Goal: Task Accomplishment & Management: Use online tool/utility

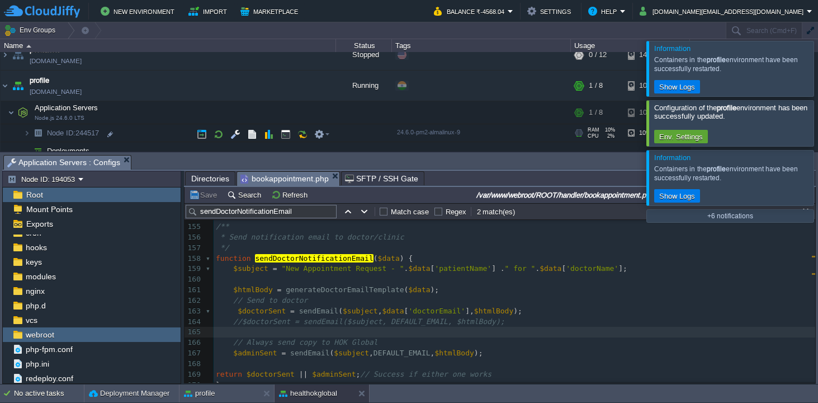
scroll to position [483, 0]
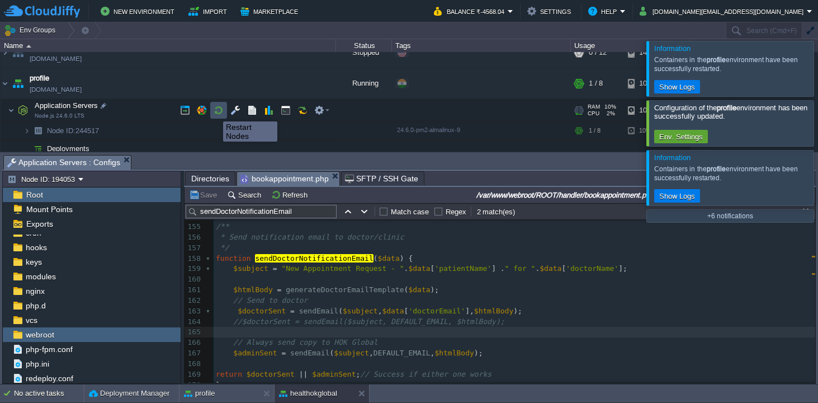
click at [215, 111] on button "button" at bounding box center [219, 110] width 10 height 10
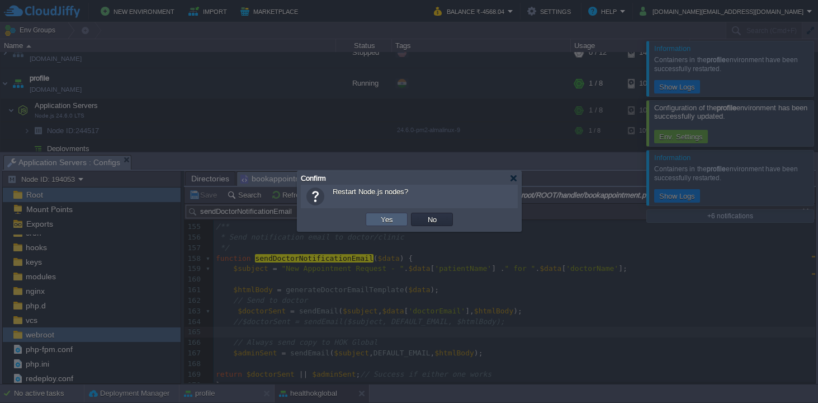
click at [385, 219] on button "Yes" at bounding box center [387, 219] width 19 height 10
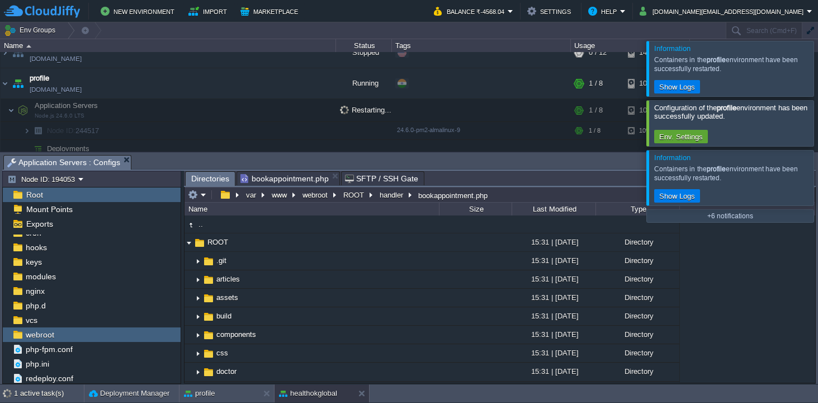
click at [205, 179] on span "Directories" at bounding box center [210, 179] width 38 height 14
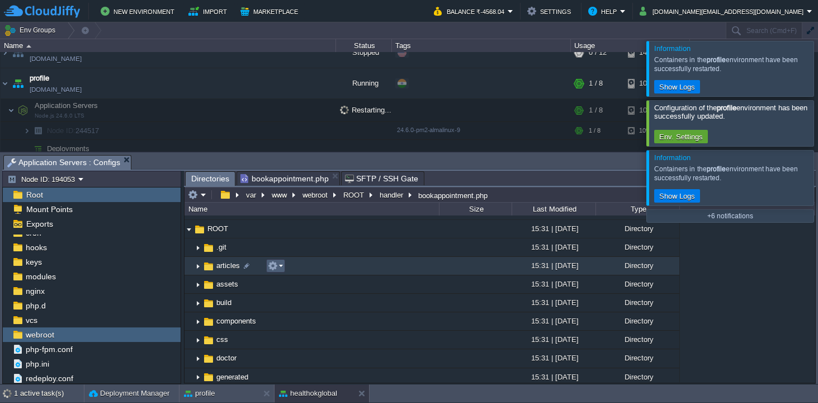
scroll to position [0, 0]
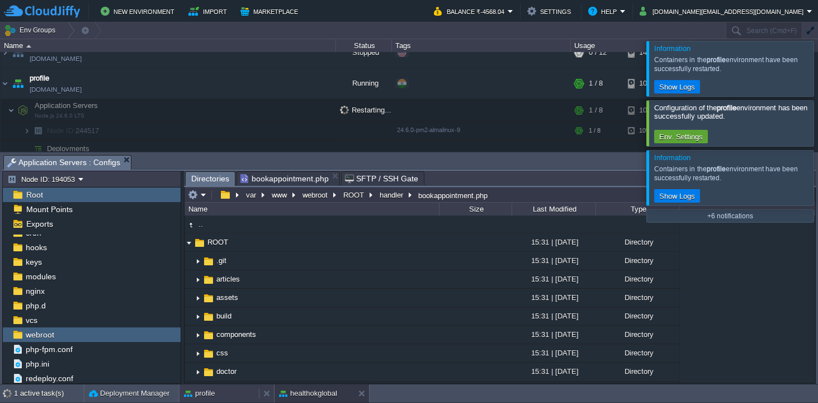
click at [227, 392] on div "profile" at bounding box center [219, 393] width 79 height 18
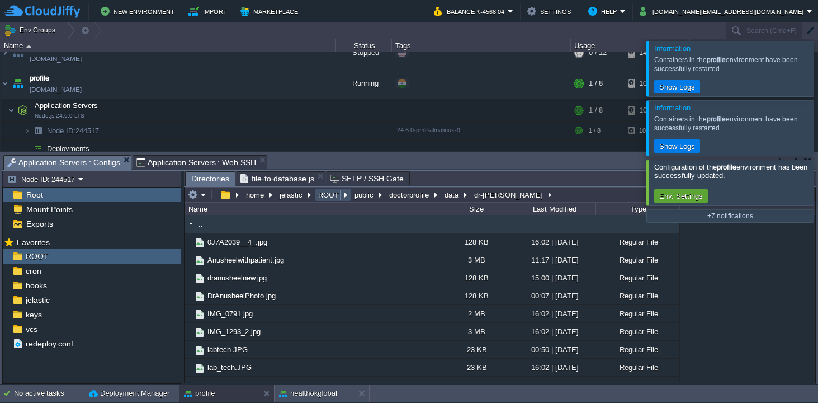
click at [329, 196] on button "ROOT" at bounding box center [329, 195] width 25 height 10
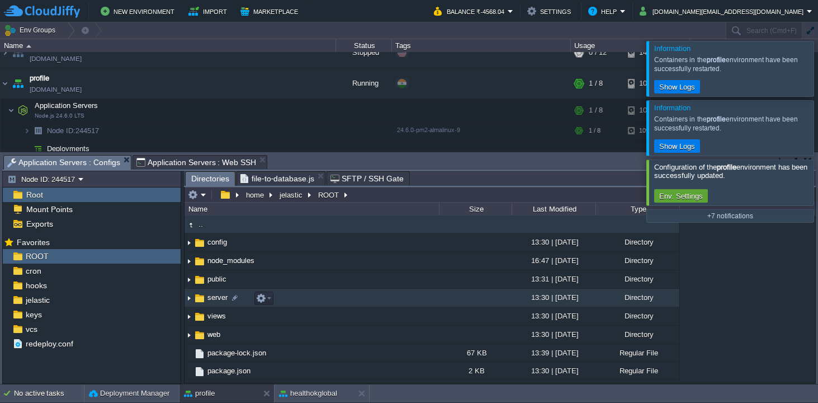
click at [219, 297] on span "server" at bounding box center [217, 298] width 23 height 10
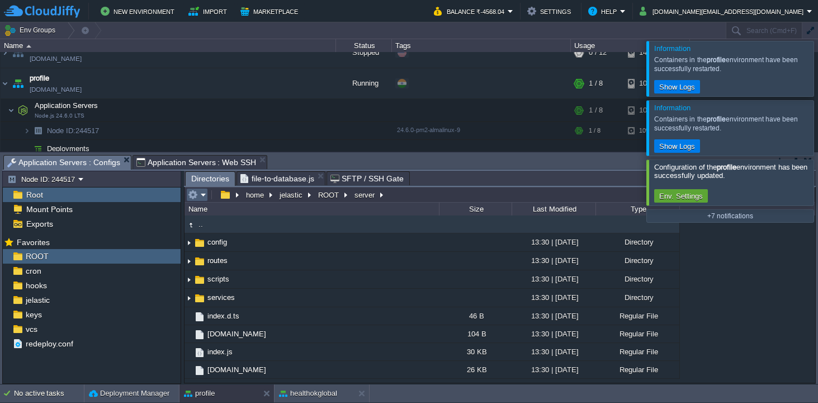
click at [204, 195] on em at bounding box center [197, 195] width 18 height 10
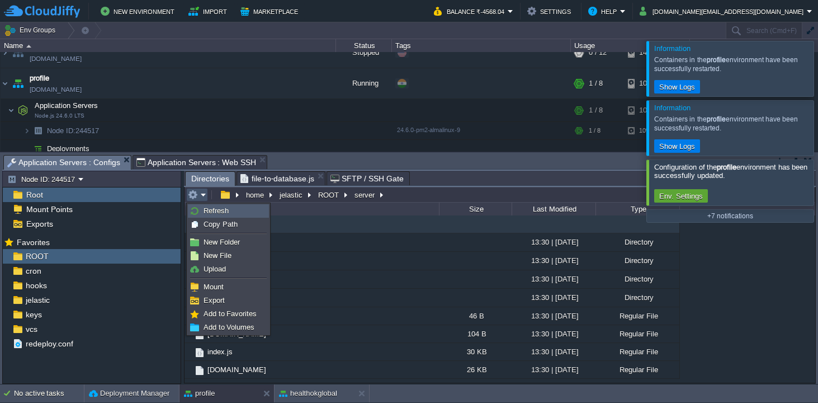
click at [210, 207] on span "Refresh" at bounding box center [216, 210] width 25 height 8
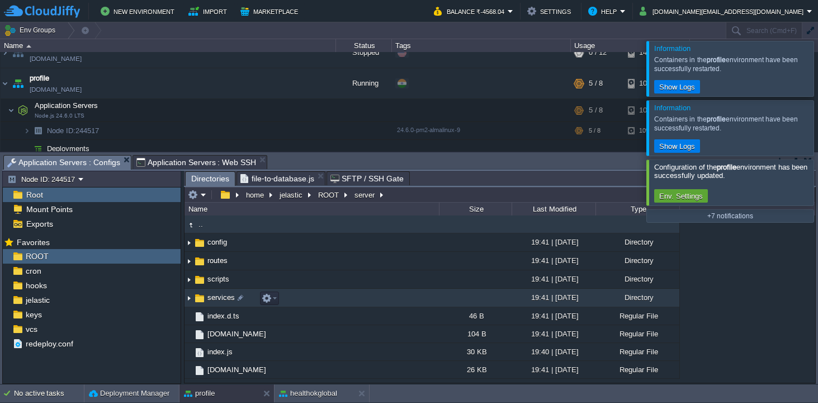
click at [189, 298] on img at bounding box center [189, 297] width 9 height 17
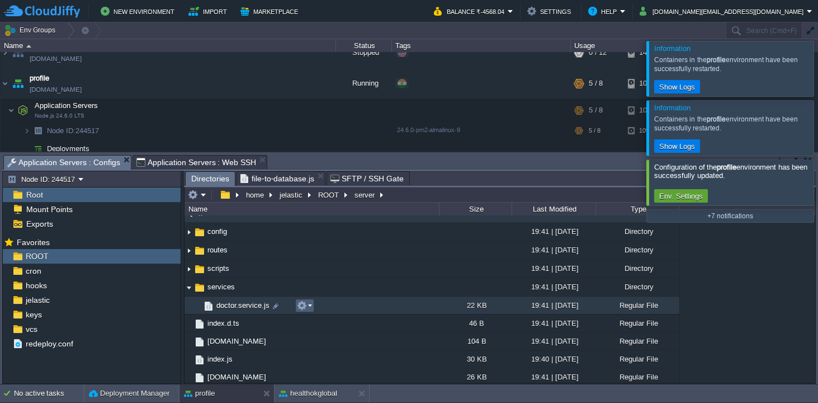
scroll to position [16, 0]
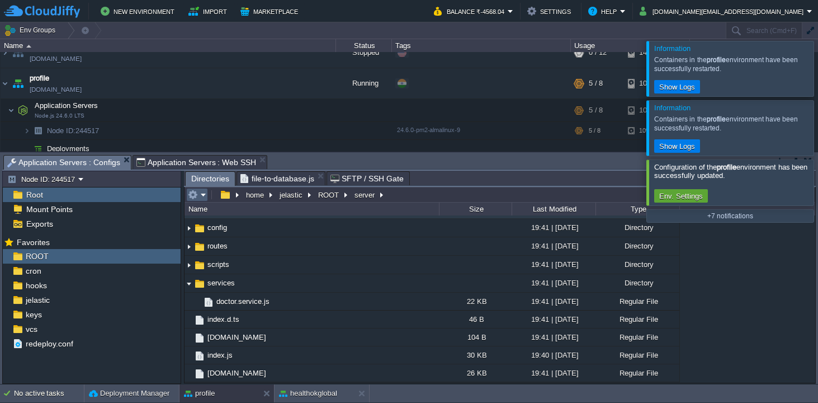
click at [206, 196] on em at bounding box center [197, 195] width 18 height 10
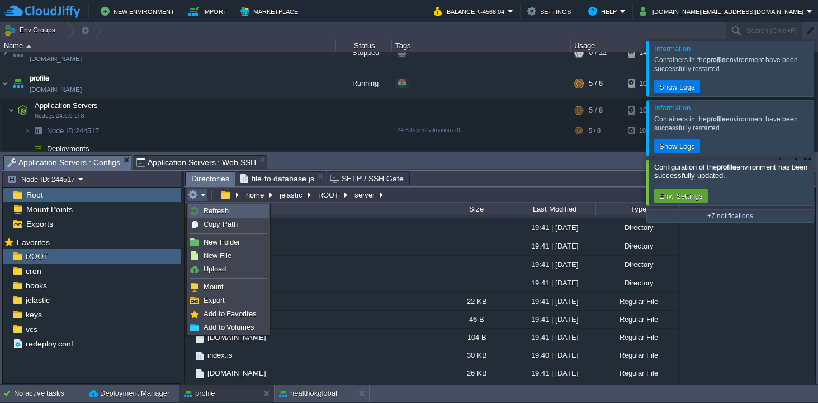
click at [210, 209] on span "Refresh" at bounding box center [216, 210] width 25 height 8
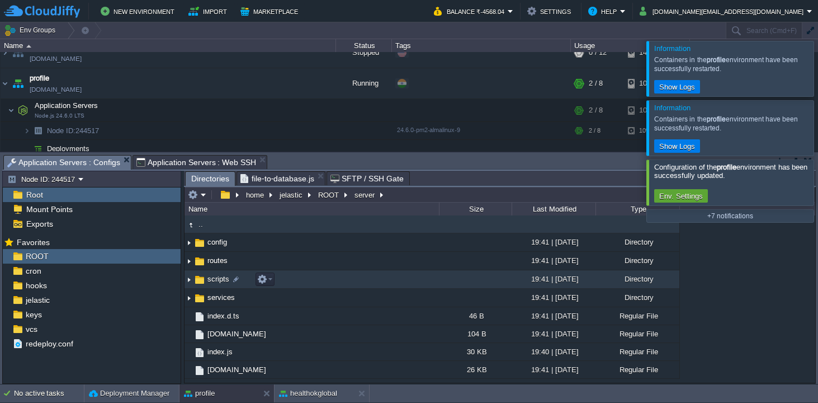
click at [191, 279] on img at bounding box center [189, 279] width 9 height 17
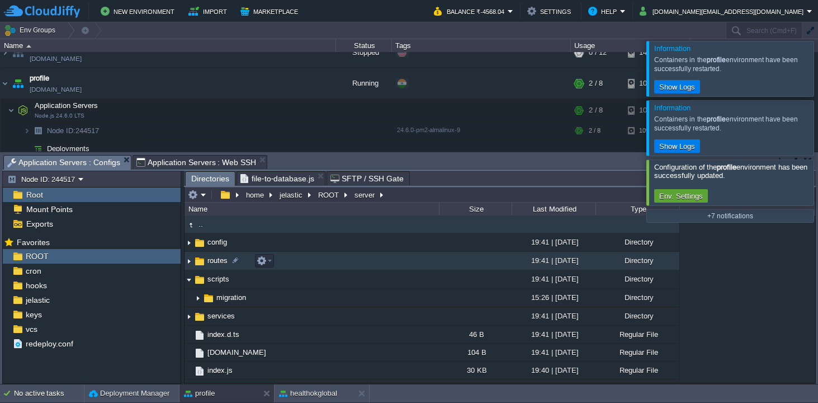
click at [191, 262] on img at bounding box center [189, 260] width 9 height 17
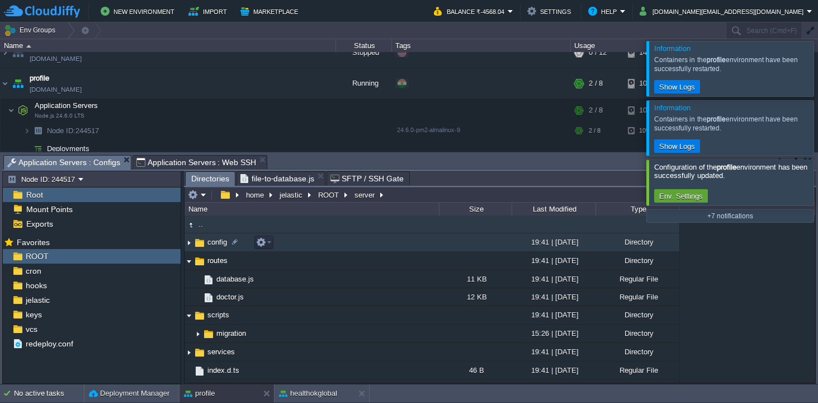
click at [187, 242] on img at bounding box center [189, 242] width 9 height 17
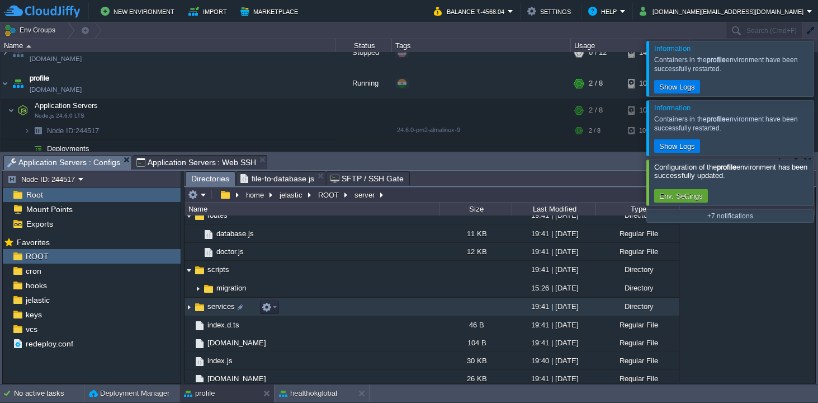
scroll to position [52, 0]
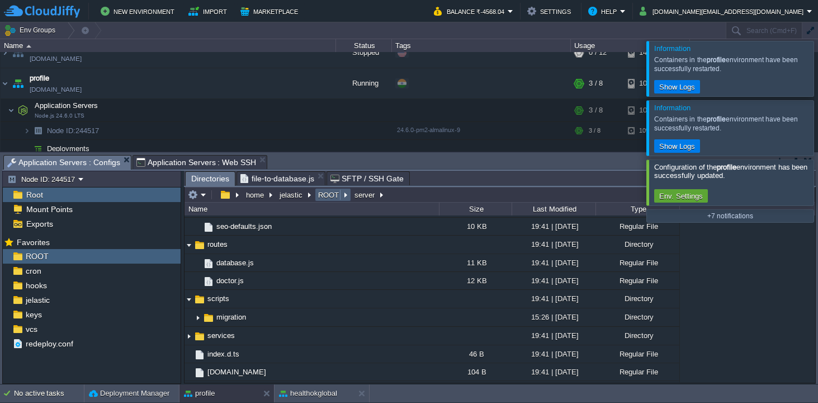
click at [331, 195] on button "ROOT" at bounding box center [329, 195] width 25 height 10
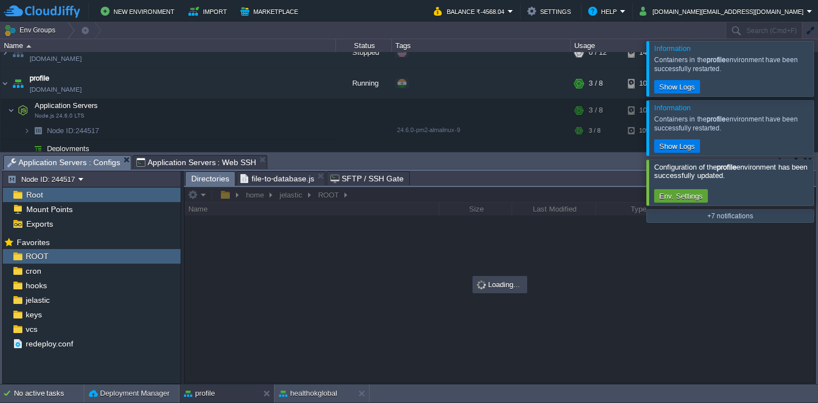
scroll to position [0, 0]
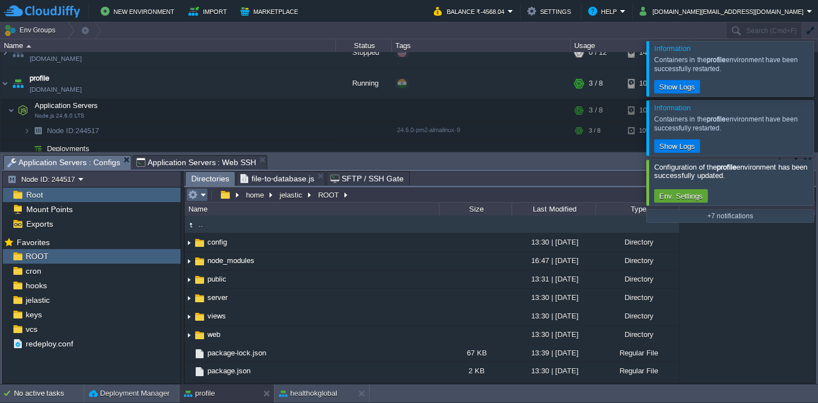
click at [204, 196] on em at bounding box center [197, 195] width 18 height 10
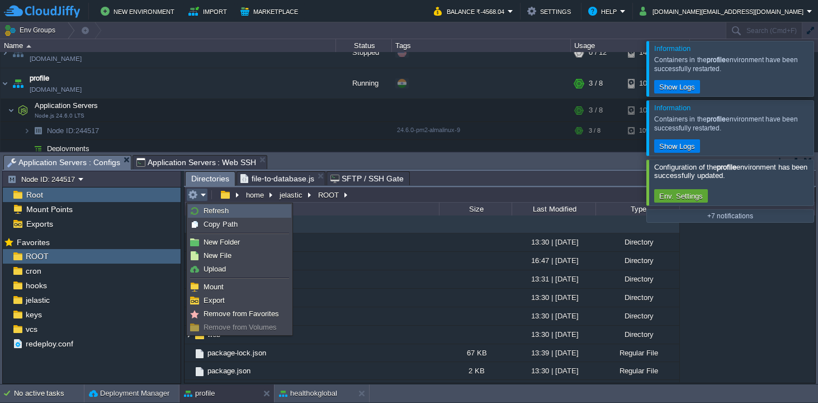
click at [220, 210] on span "Refresh" at bounding box center [216, 210] width 25 height 8
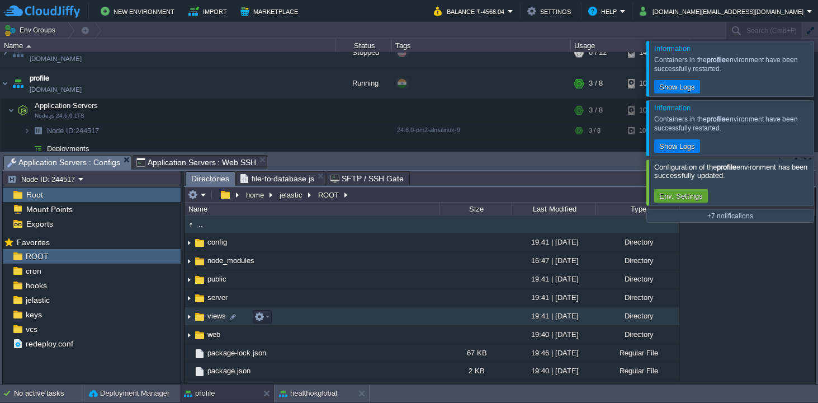
scroll to position [17, 0]
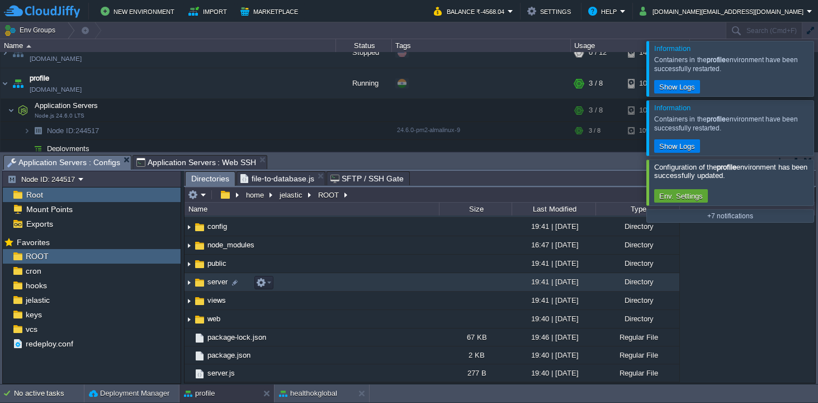
click at [190, 281] on img at bounding box center [189, 282] width 9 height 17
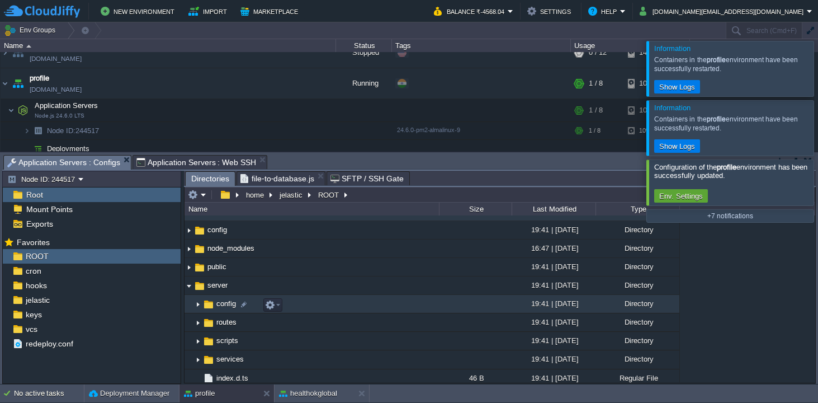
scroll to position [0, 0]
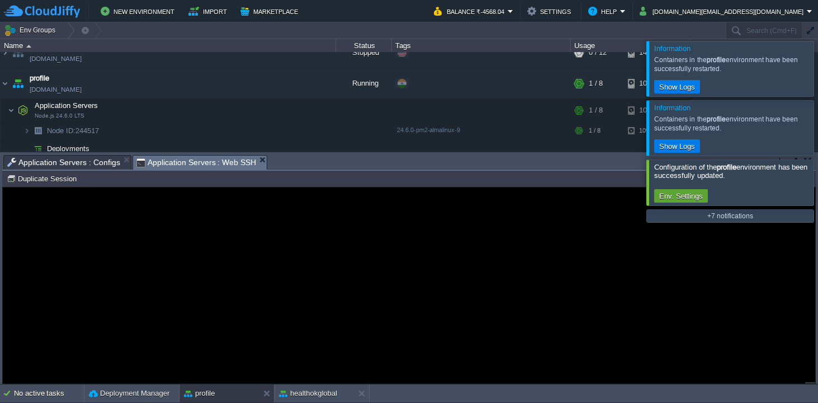
click at [187, 161] on span "Application Servers : Web SSH" at bounding box center [197, 163] width 120 height 14
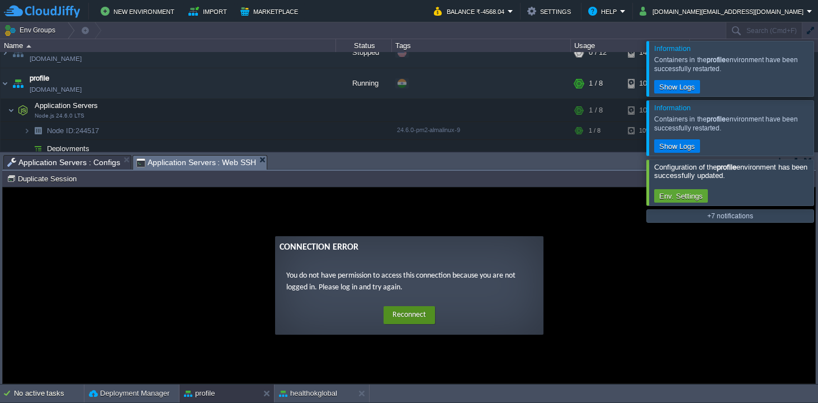
click at [397, 314] on button "Reconnect" at bounding box center [409, 315] width 51 height 18
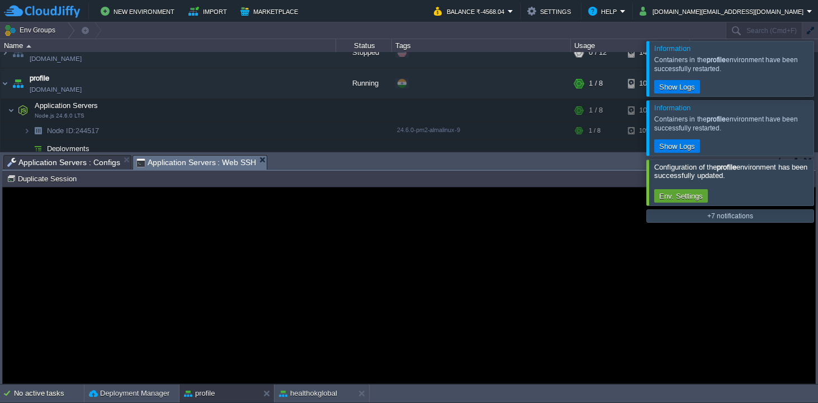
click at [93, 162] on span "Application Servers : Configs" at bounding box center [63, 162] width 113 height 13
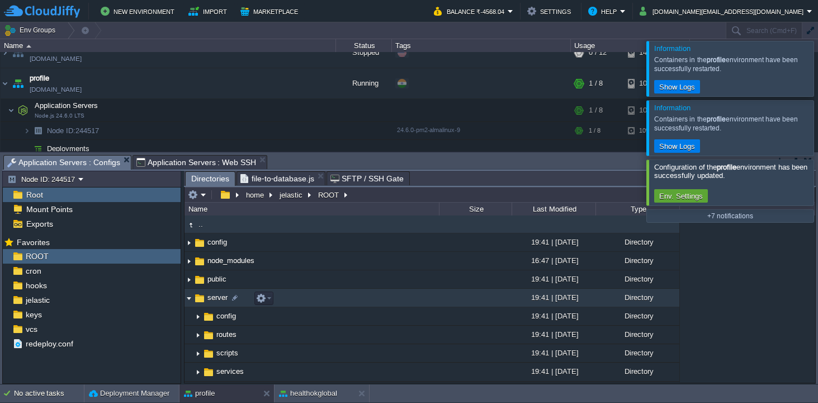
click at [187, 299] on img at bounding box center [189, 297] width 9 height 17
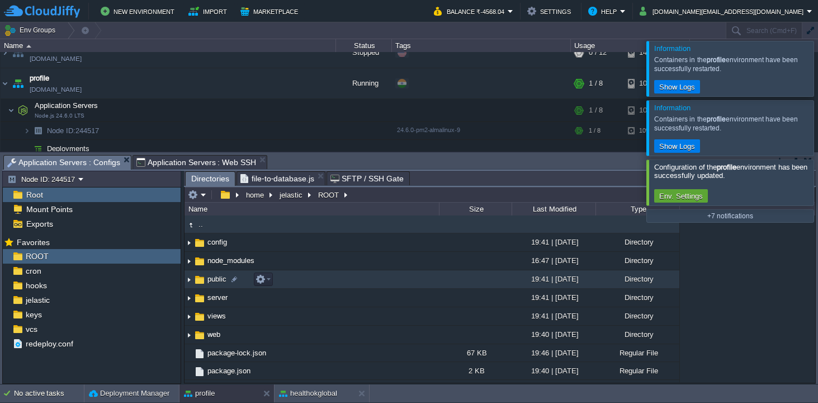
click at [192, 280] on img at bounding box center [189, 279] width 9 height 17
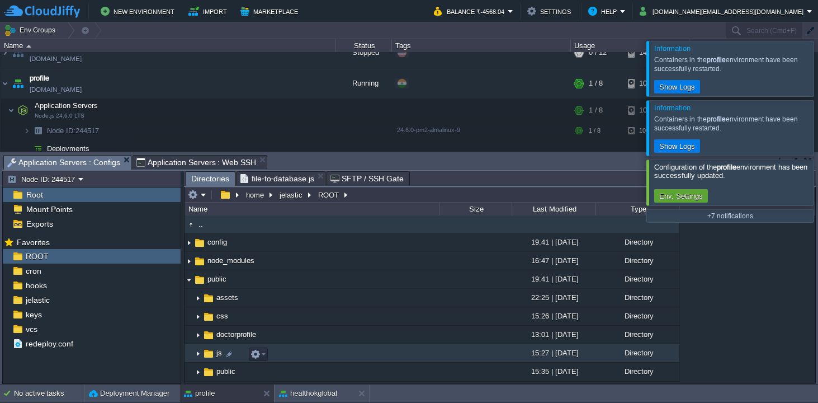
click at [198, 356] on img at bounding box center [198, 353] width 9 height 17
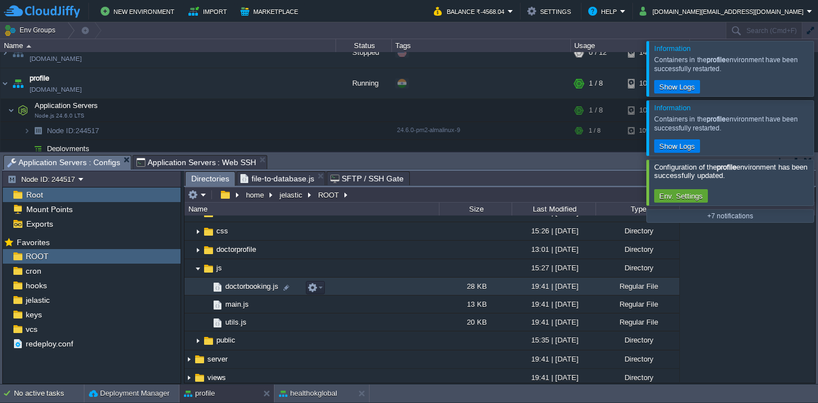
scroll to position [87, 0]
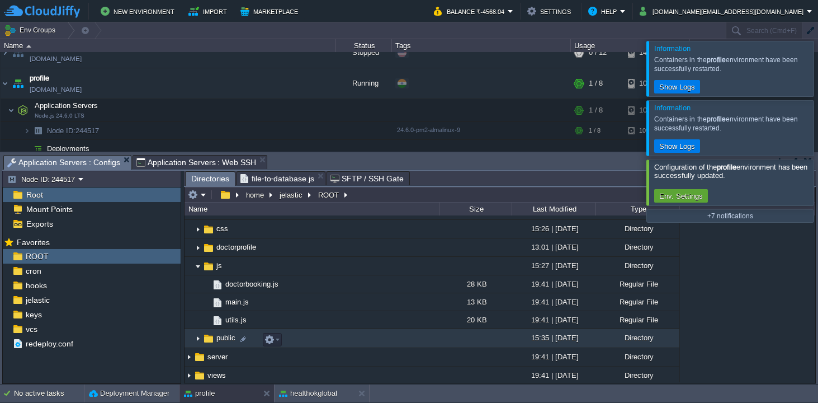
click at [197, 338] on img at bounding box center [198, 338] width 9 height 17
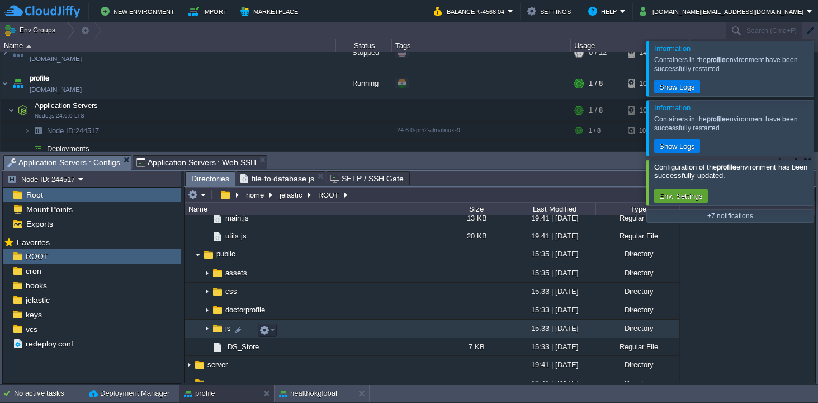
scroll to position [176, 0]
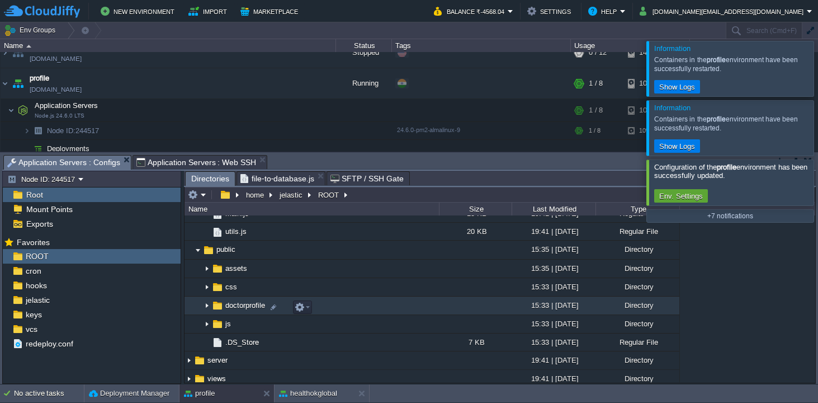
click at [206, 309] on img at bounding box center [207, 305] width 9 height 17
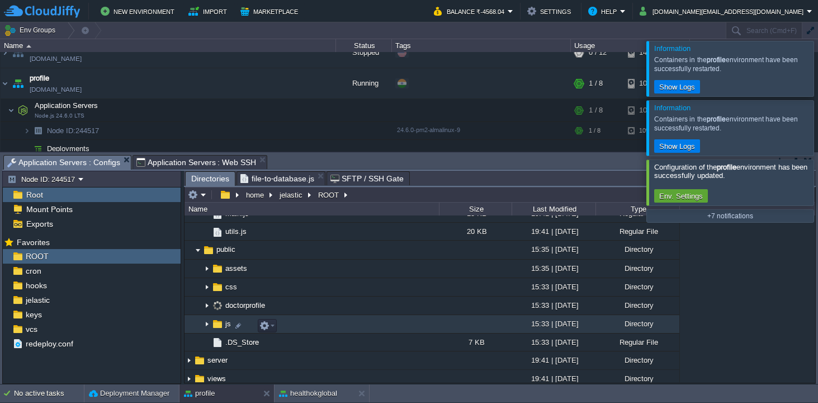
click at [207, 327] on img at bounding box center [207, 324] width 9 height 17
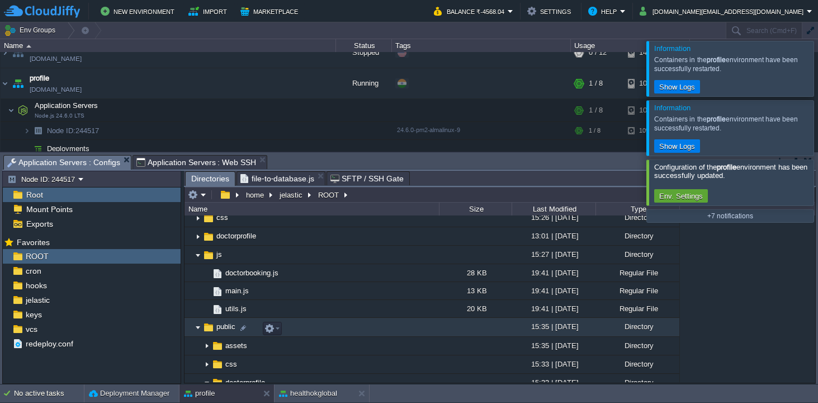
scroll to position [83, 0]
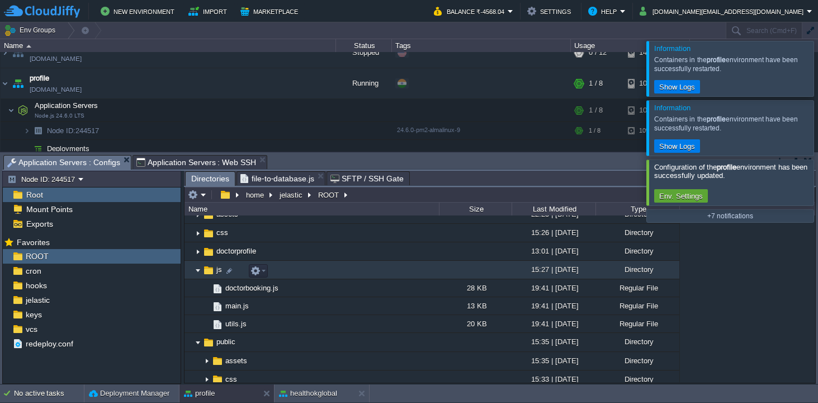
click at [199, 272] on img at bounding box center [198, 269] width 9 height 17
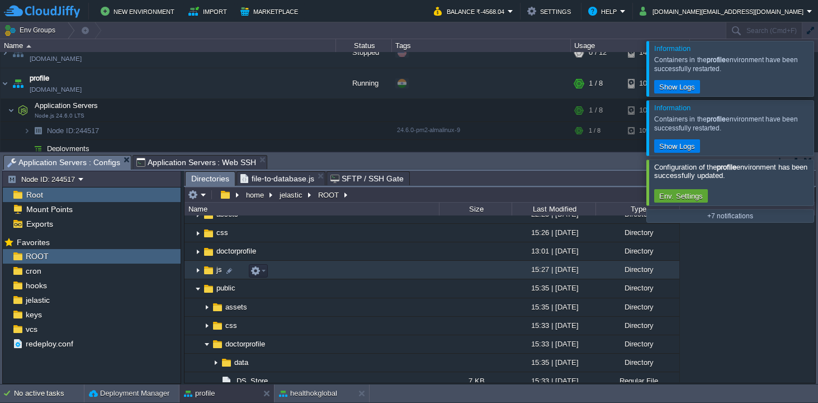
click at [199, 272] on img at bounding box center [198, 269] width 9 height 17
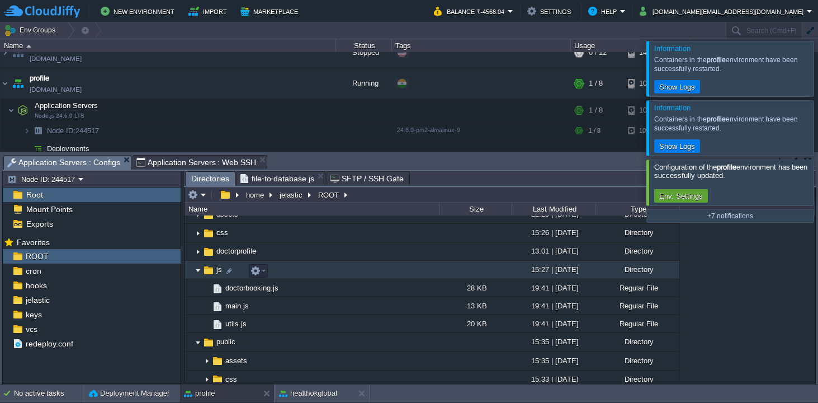
click at [199, 272] on img at bounding box center [198, 269] width 9 height 17
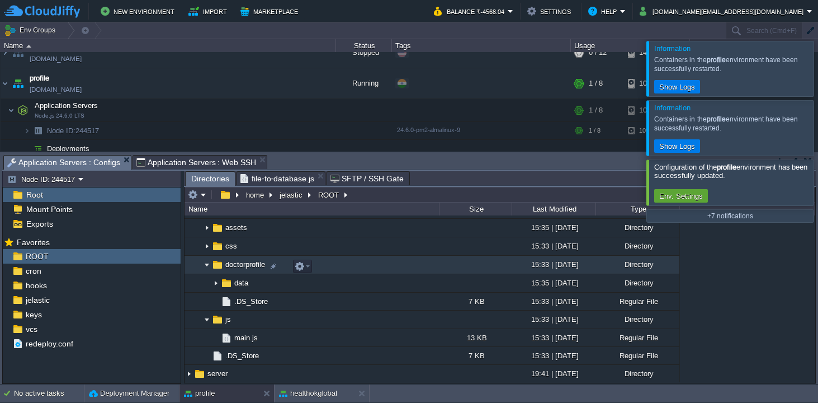
scroll to position [167, 0]
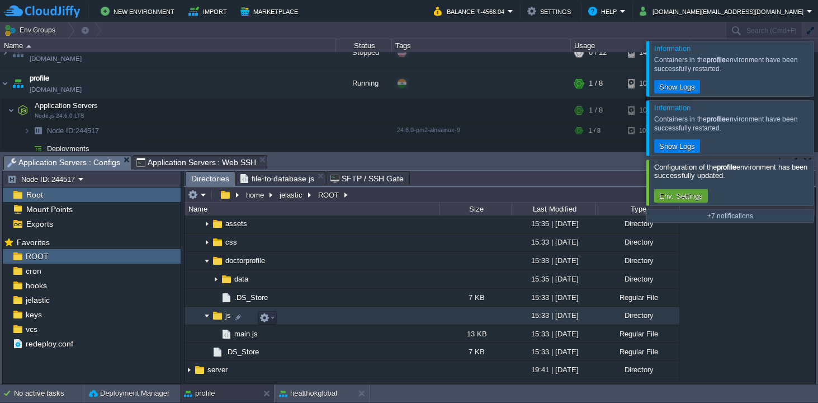
click at [208, 316] on img at bounding box center [207, 315] width 9 height 17
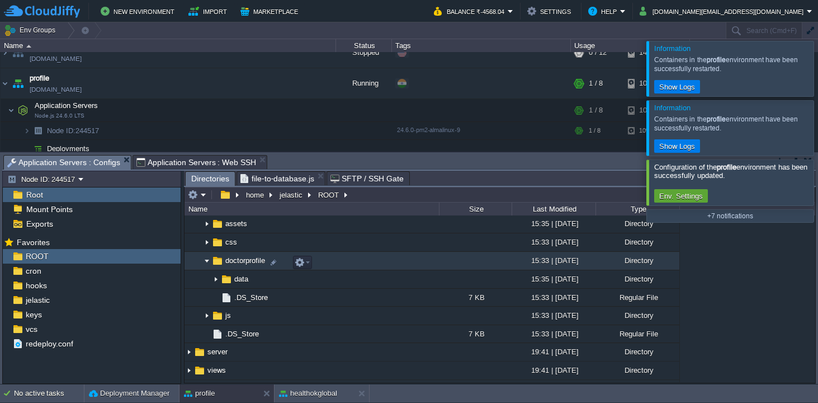
click at [206, 263] on img at bounding box center [207, 260] width 9 height 17
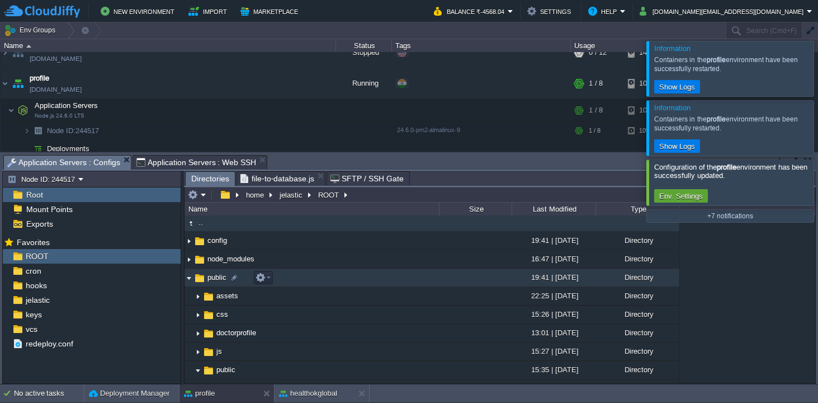
scroll to position [0, 0]
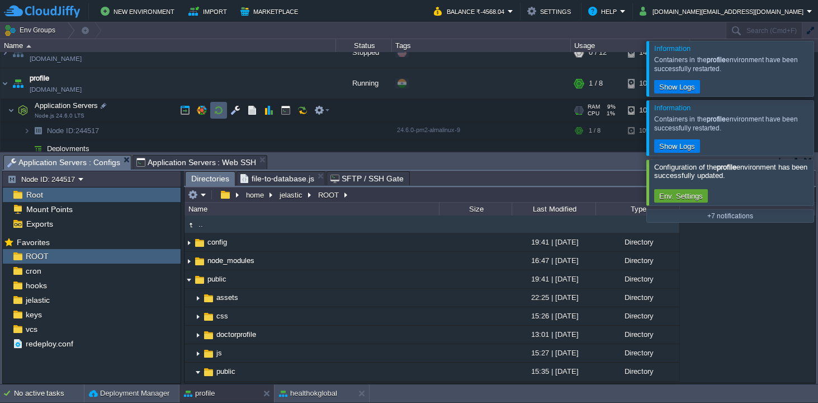
click at [224, 110] on td at bounding box center [218, 110] width 17 height 17
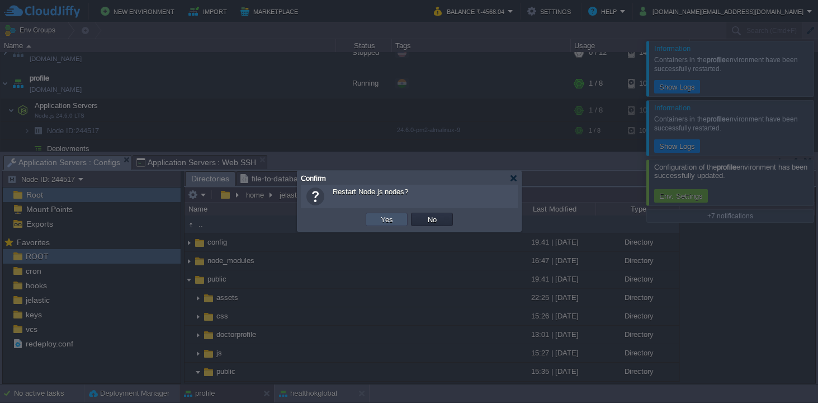
click at [380, 218] on button "Yes" at bounding box center [387, 219] width 19 height 10
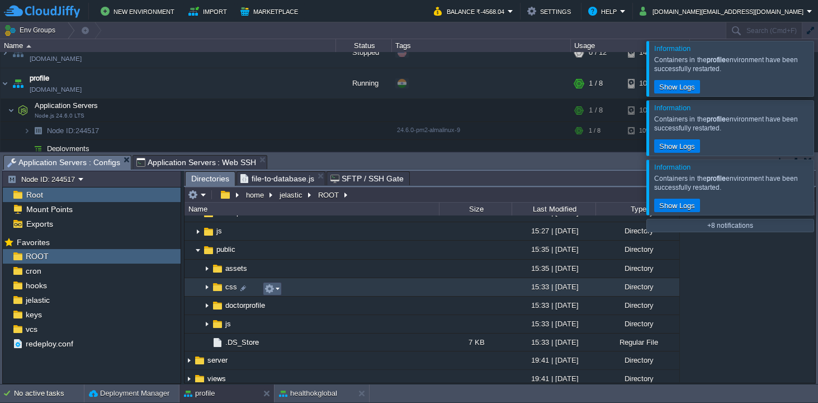
scroll to position [123, 0]
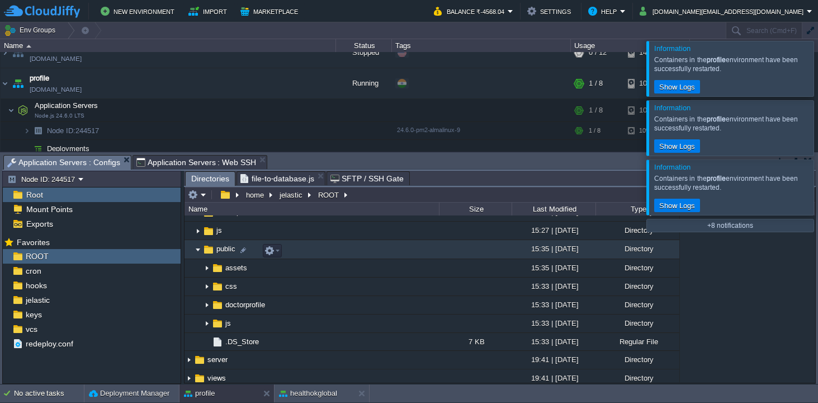
click at [197, 251] on img at bounding box center [198, 249] width 9 height 17
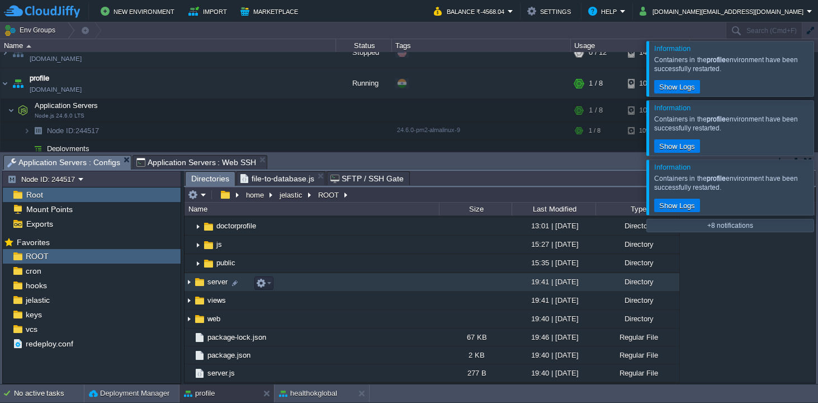
click at [189, 282] on img at bounding box center [189, 282] width 9 height 17
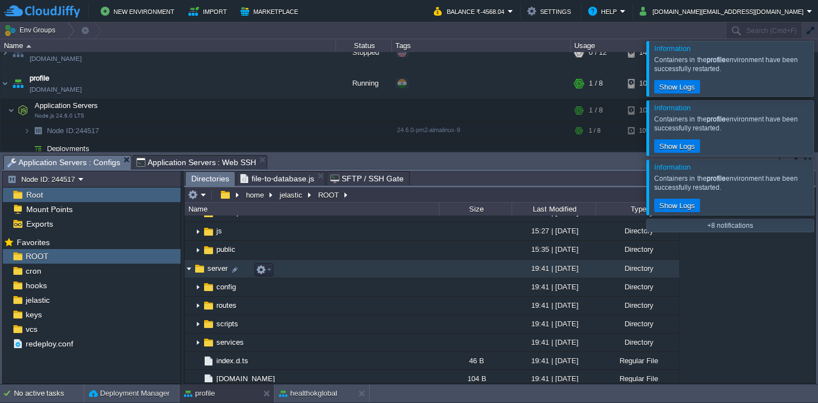
scroll to position [114, 0]
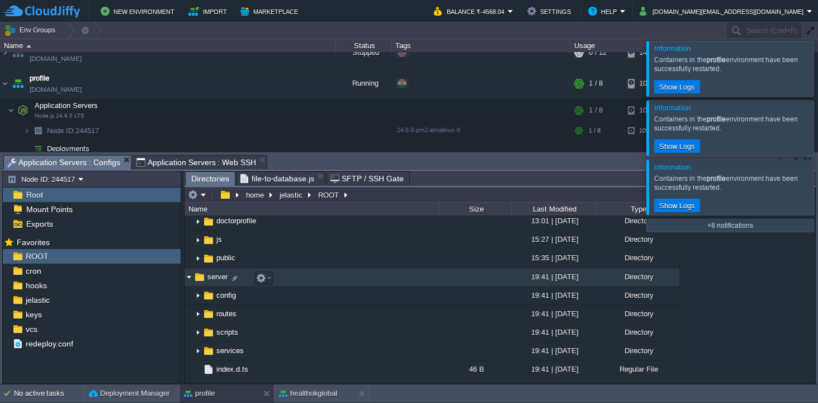
click at [190, 281] on img at bounding box center [189, 277] width 9 height 17
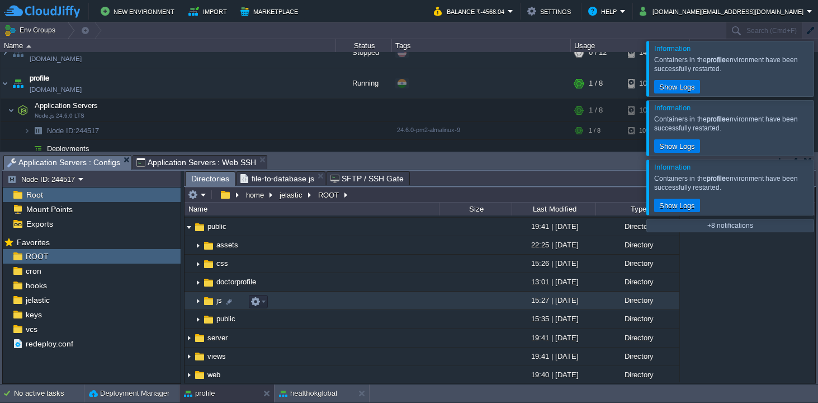
scroll to position [54, 0]
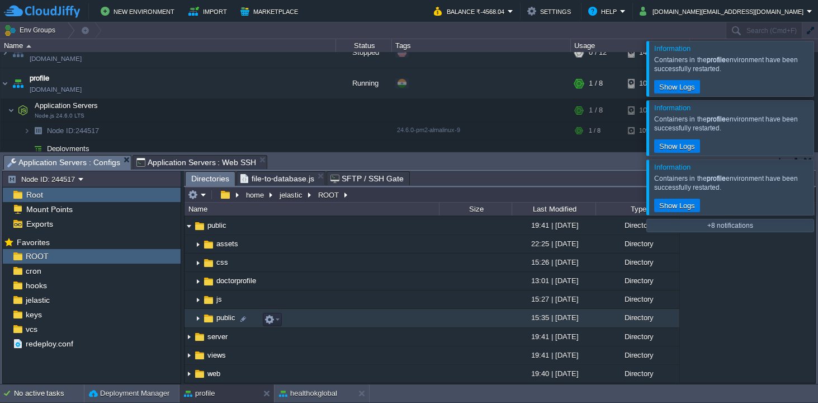
click at [200, 319] on img at bounding box center [198, 318] width 9 height 17
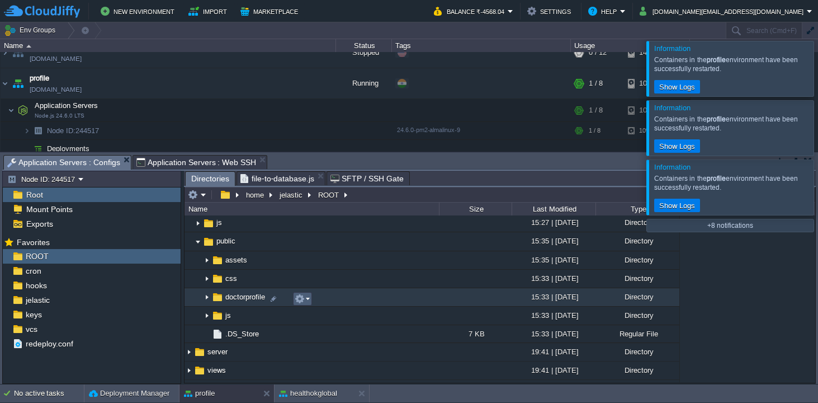
scroll to position [134, 0]
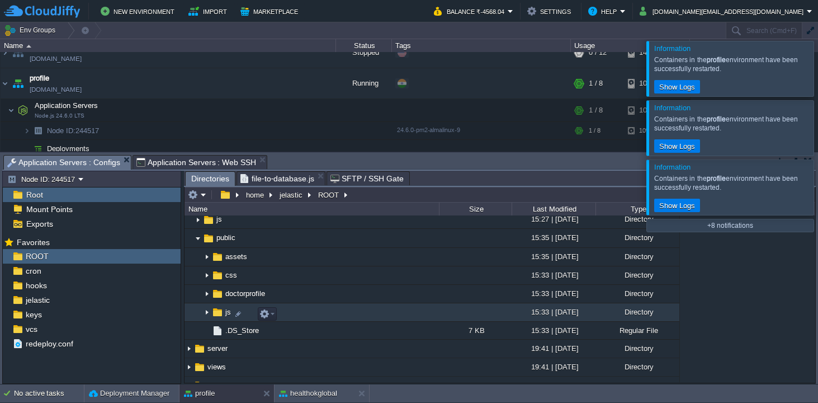
click at [209, 316] on img at bounding box center [207, 312] width 9 height 17
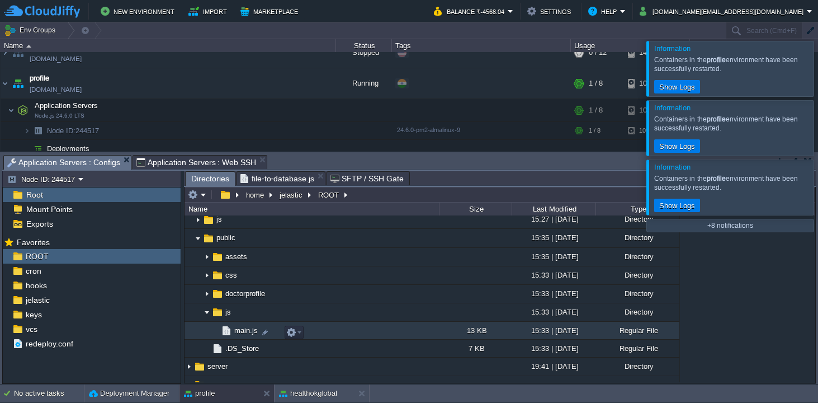
click at [246, 333] on span "main.js" at bounding box center [246, 331] width 27 height 10
click at [220, 178] on span "Directories" at bounding box center [210, 179] width 38 height 14
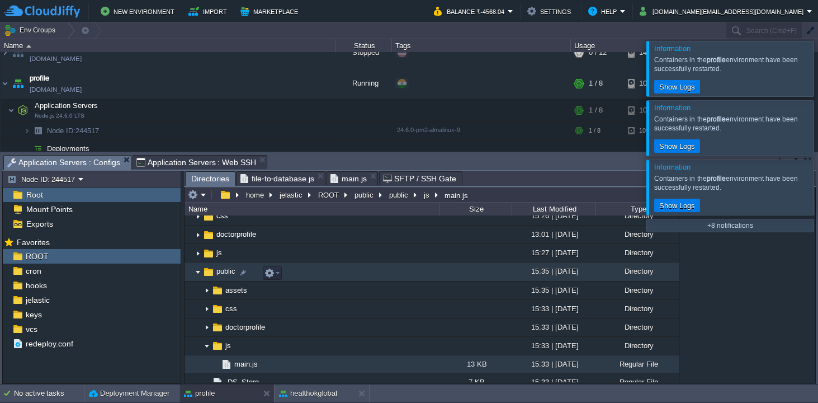
scroll to position [99, 0]
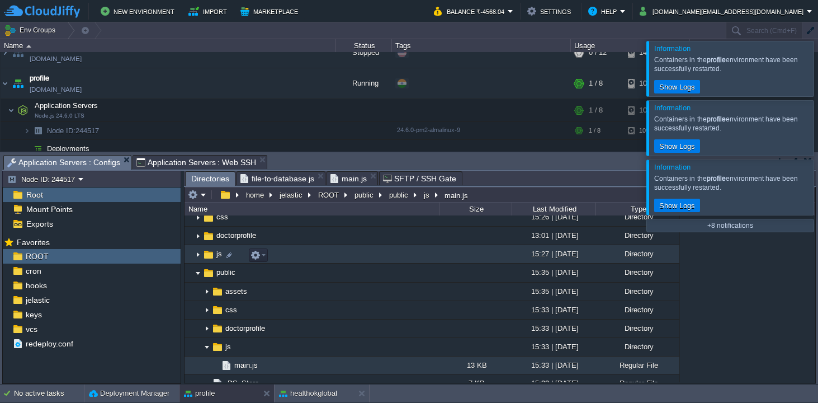
click at [196, 256] on img at bounding box center [198, 254] width 9 height 17
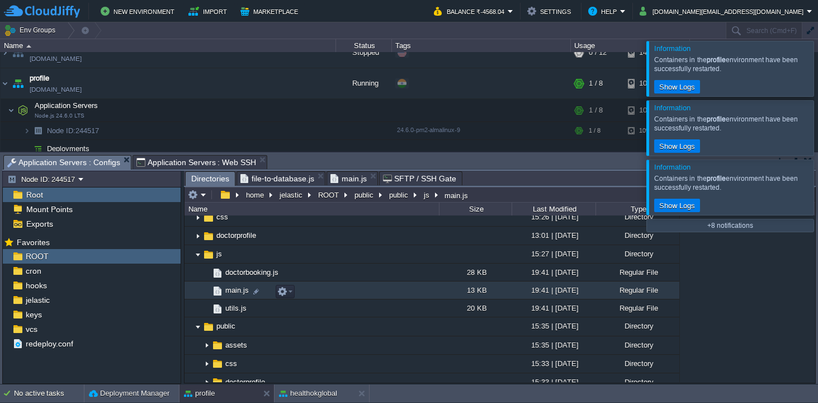
click at [220, 295] on img at bounding box center [217, 291] width 12 height 12
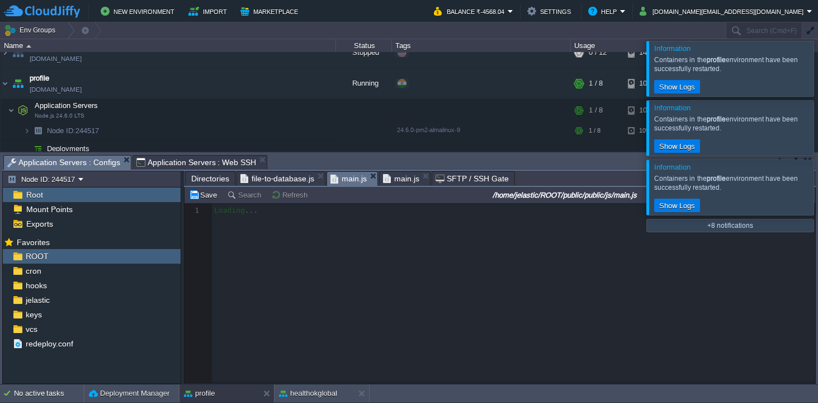
click at [350, 177] on span "main.js" at bounding box center [349, 179] width 36 height 14
click at [398, 178] on span "main.js" at bounding box center [401, 179] width 36 height 14
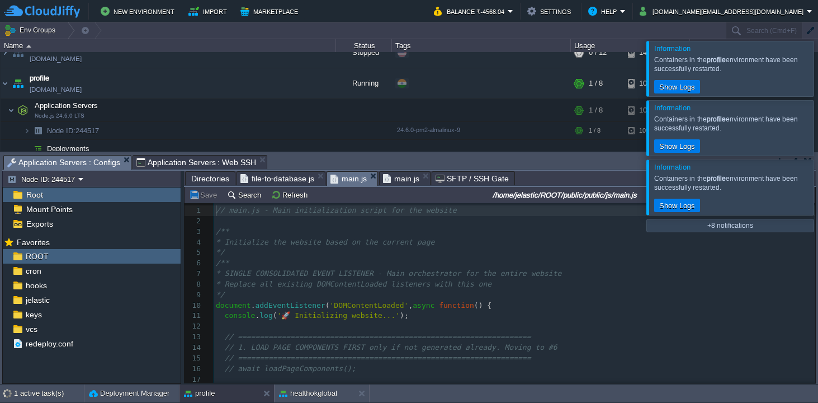
click at [350, 181] on span "main.js" at bounding box center [349, 179] width 36 height 14
click at [230, 213] on div "360 1 // main.js - Main initialization script for the website 2 ​ 3 /** 4 * Ini…" at bounding box center [515, 342] width 602 height 274
type textarea "public/public"
click at [210, 197] on button "Save" at bounding box center [204, 195] width 31 height 10
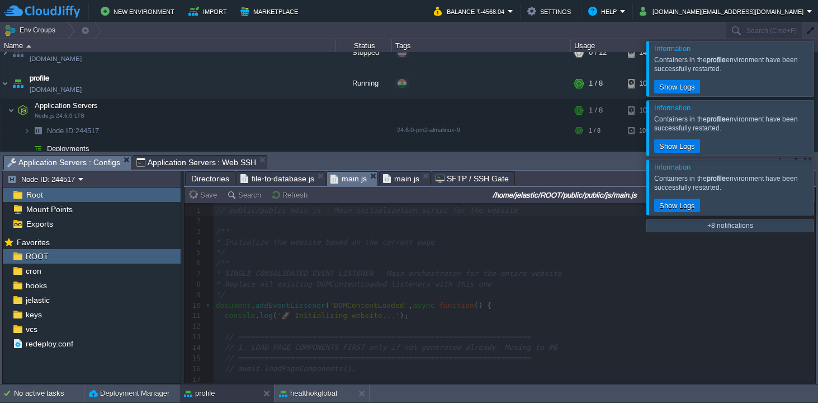
click at [407, 177] on span "main.js" at bounding box center [401, 178] width 36 height 13
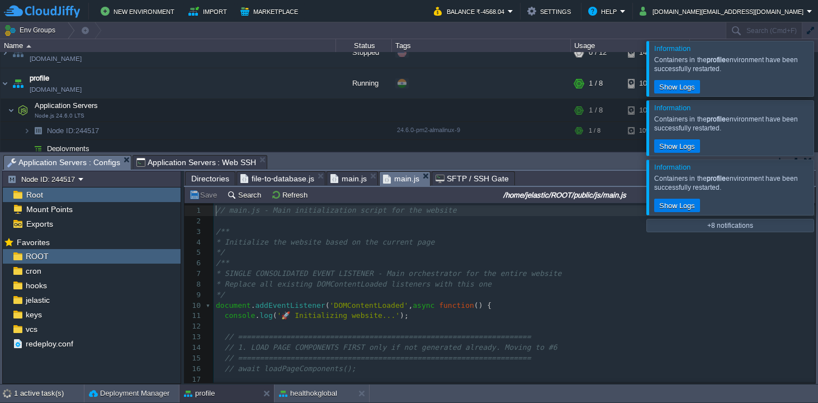
click at [227, 214] on span "// main.js - Main initialization script for the website" at bounding box center [336, 210] width 241 height 8
type textarea "public"
click at [204, 200] on button "Save" at bounding box center [204, 195] width 31 height 10
click at [281, 196] on button "Refresh" at bounding box center [291, 195] width 40 height 10
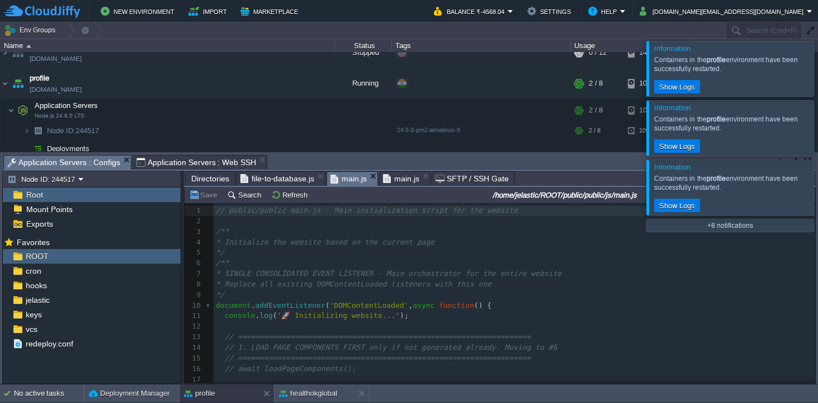
click at [342, 180] on span "main.js" at bounding box center [349, 179] width 36 height 14
click at [283, 199] on button "Refresh" at bounding box center [291, 195] width 40 height 10
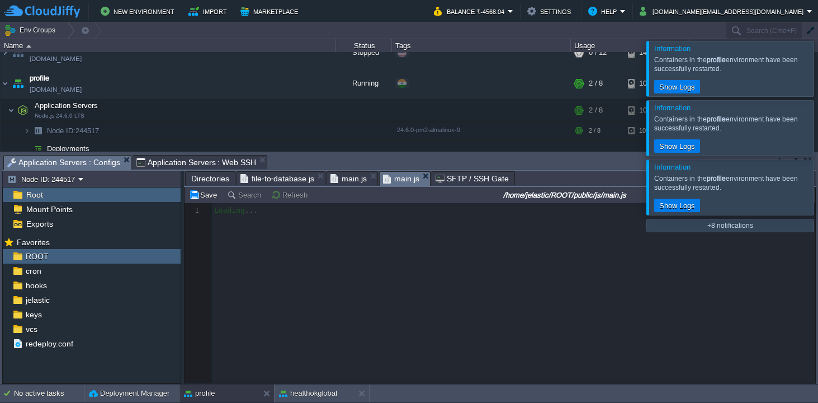
click at [407, 181] on span "main.js" at bounding box center [401, 179] width 36 height 14
click at [352, 183] on span "main.js" at bounding box center [349, 178] width 36 height 13
click at [402, 180] on span "main.js" at bounding box center [401, 179] width 36 height 14
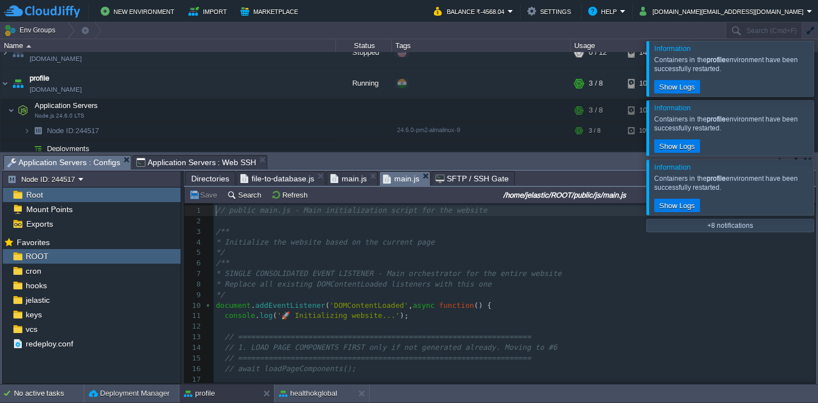
click at [168, 161] on span "Application Servers : Web SSH" at bounding box center [197, 162] width 120 height 13
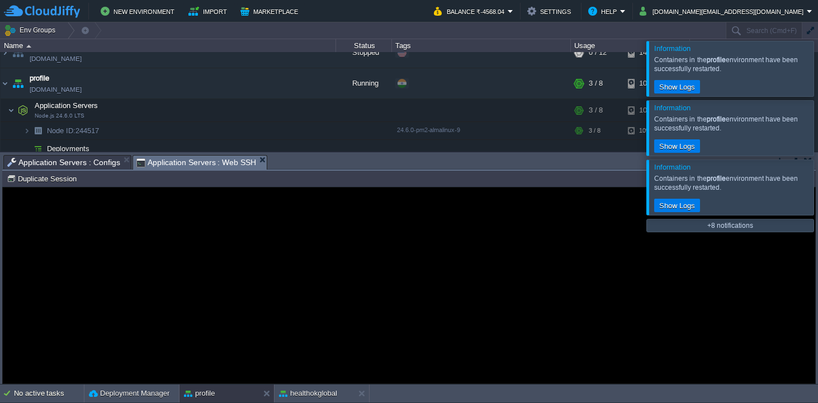
click at [180, 216] on div at bounding box center [409, 285] width 813 height 196
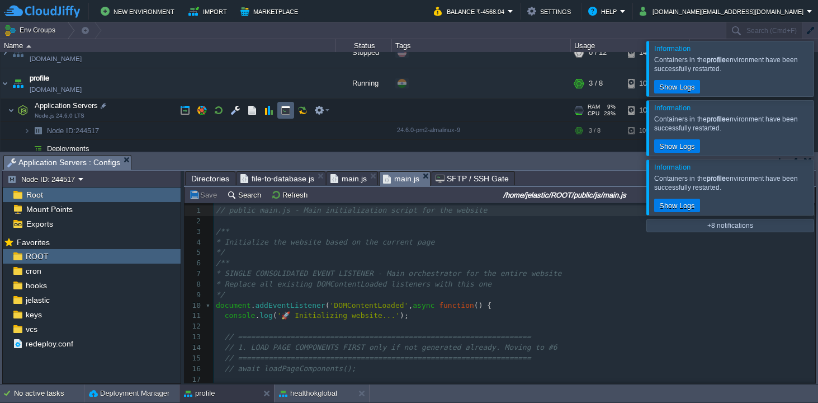
click at [288, 112] on button "button" at bounding box center [286, 110] width 10 height 10
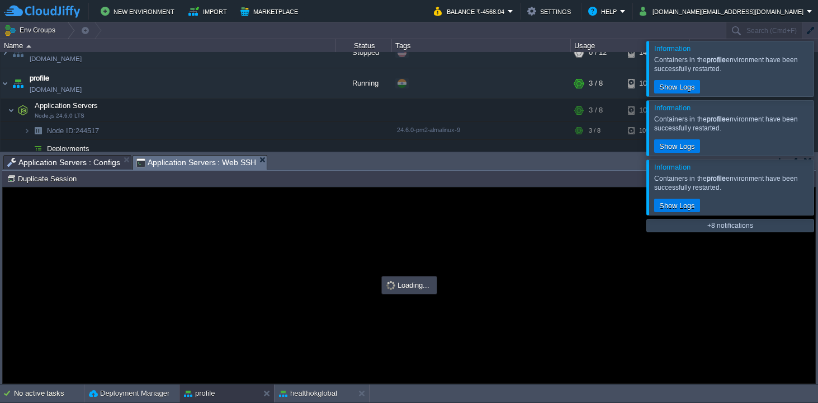
scroll to position [0, 0]
type input "#000000"
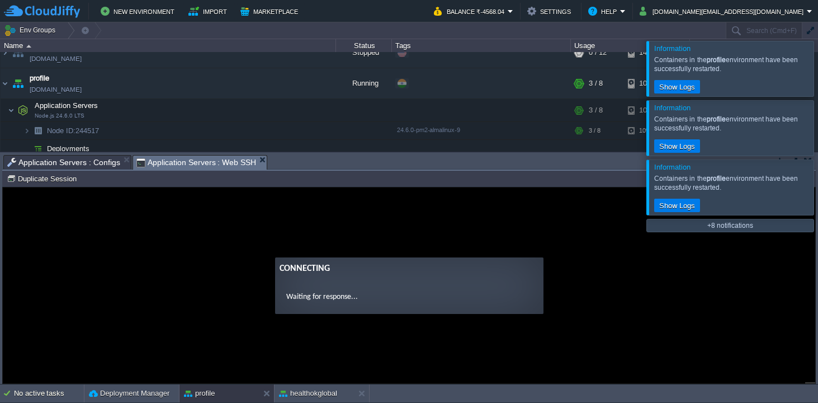
click at [225, 266] on ng-transclude "Connecting Waiting for response..." at bounding box center [409, 285] width 813 height 57
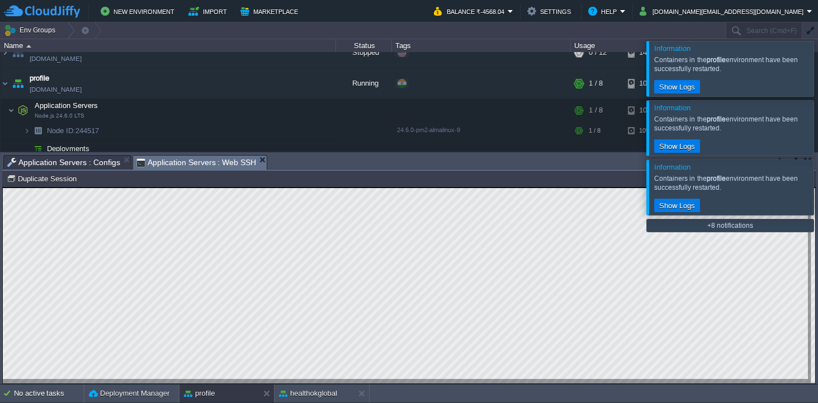
click at [3, 187] on html "Copy: Cmd + C Paste: Cmd + V Settings: Ctrl + Shift + Alt 0" at bounding box center [409, 187] width 813 height 0
type textarea "./ROOT/public/public/js/main.js"
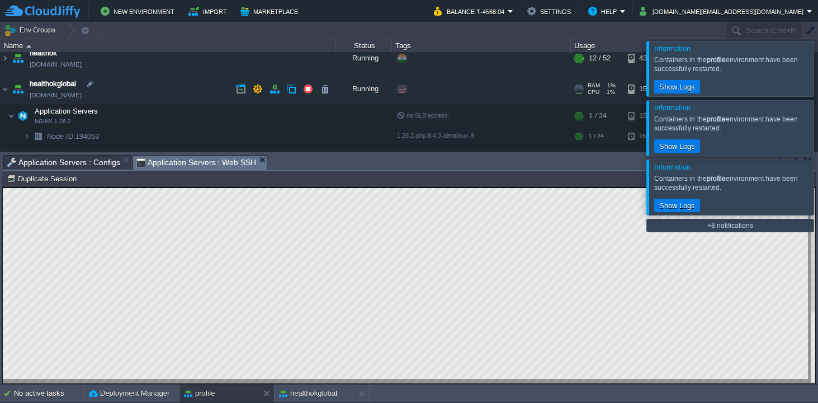
scroll to position [41, 0]
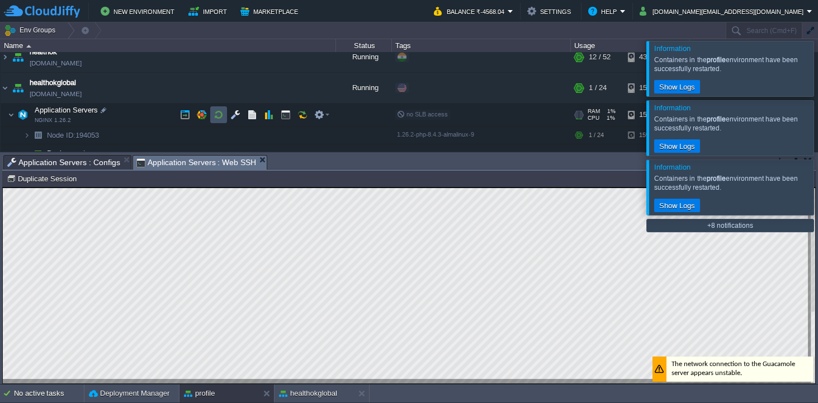
click at [223, 114] on button "button" at bounding box center [219, 115] width 10 height 10
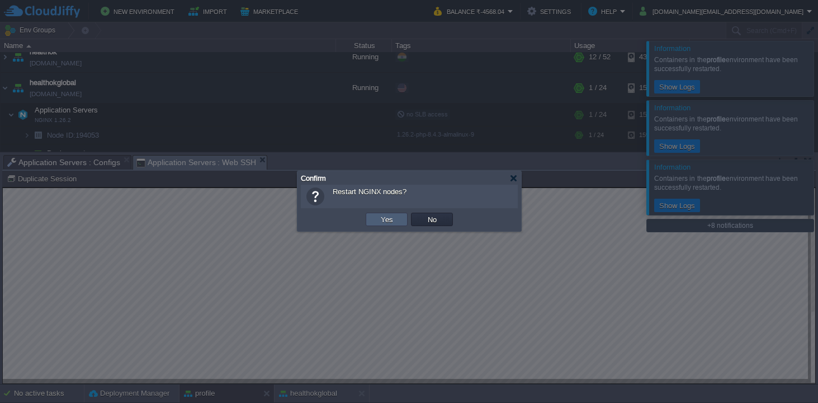
click at [375, 219] on td "Yes" at bounding box center [387, 219] width 42 height 13
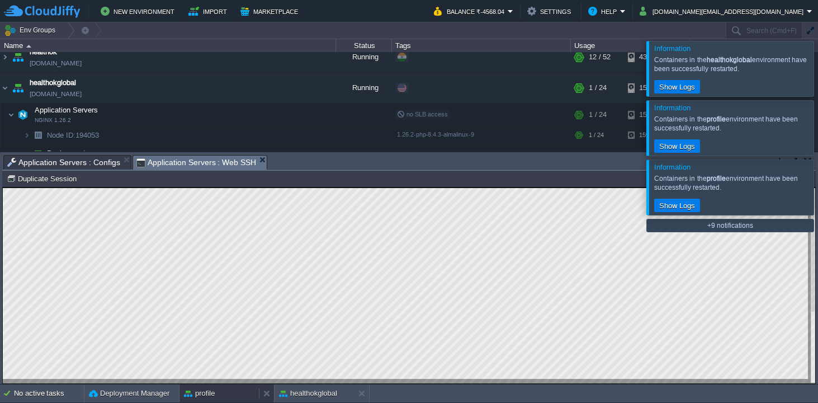
click at [232, 392] on div "profile" at bounding box center [219, 393] width 79 height 18
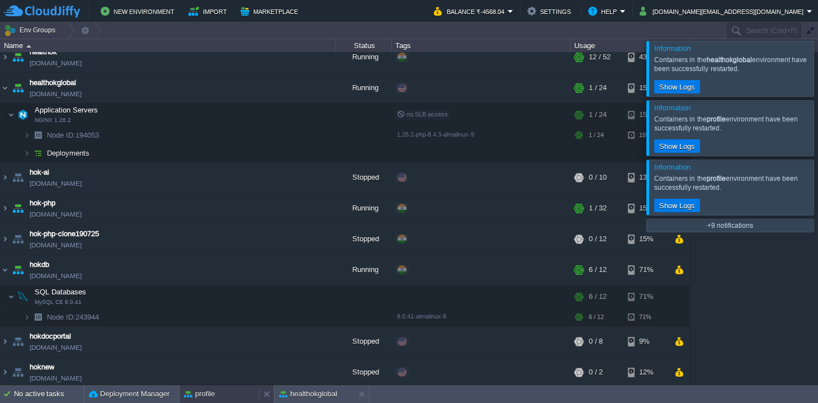
click at [232, 392] on div "profile" at bounding box center [219, 394] width 79 height 18
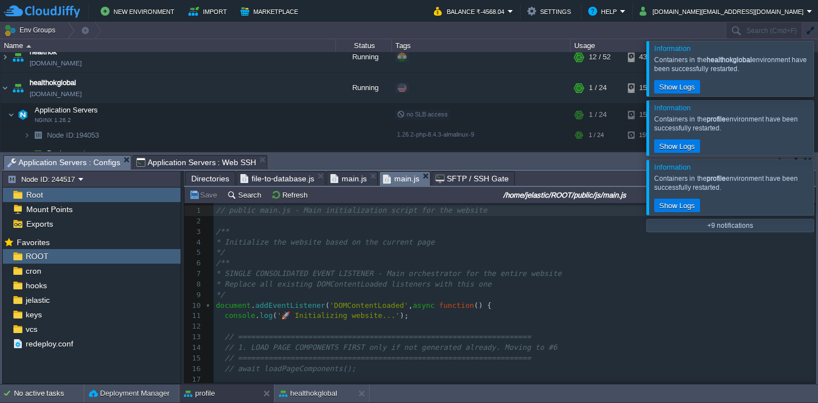
click at [68, 160] on span "Application Servers : Configs" at bounding box center [63, 163] width 113 height 14
click at [352, 182] on span "main.js" at bounding box center [349, 179] width 36 height 14
click at [239, 220] on pre "​" at bounding box center [515, 221] width 602 height 11
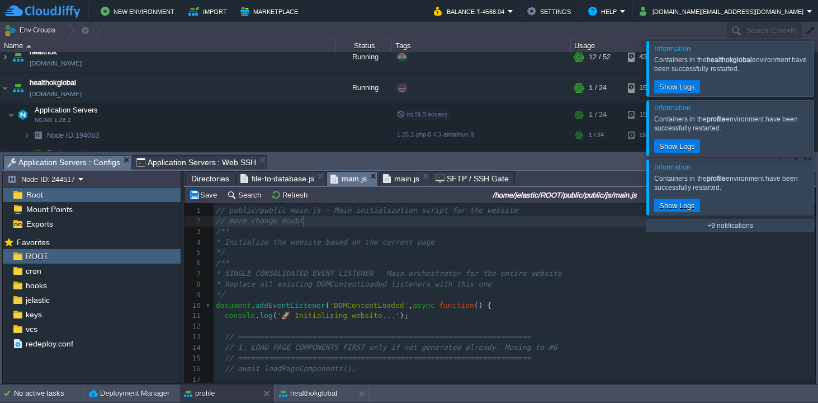
scroll to position [3, 98]
type textarea "// more change double"
click at [312, 222] on div "xxxxxxxxxx 1 // public/public main.js - Main initialization script for the webs…" at bounding box center [515, 342] width 602 height 274
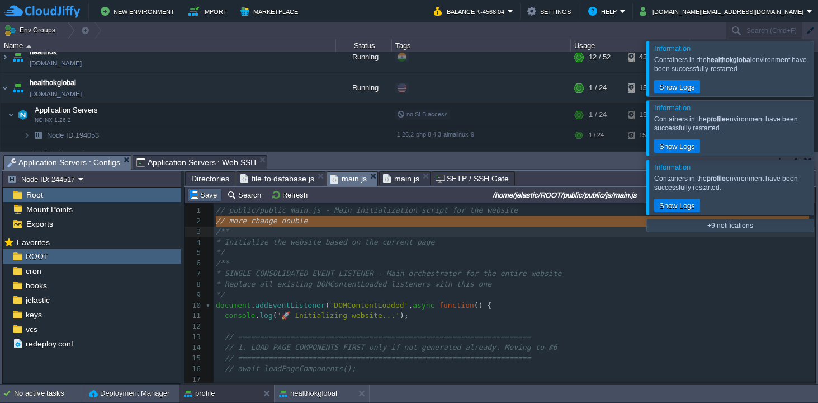
type textarea "// more change double"
click at [210, 196] on button "Save" at bounding box center [204, 195] width 31 height 10
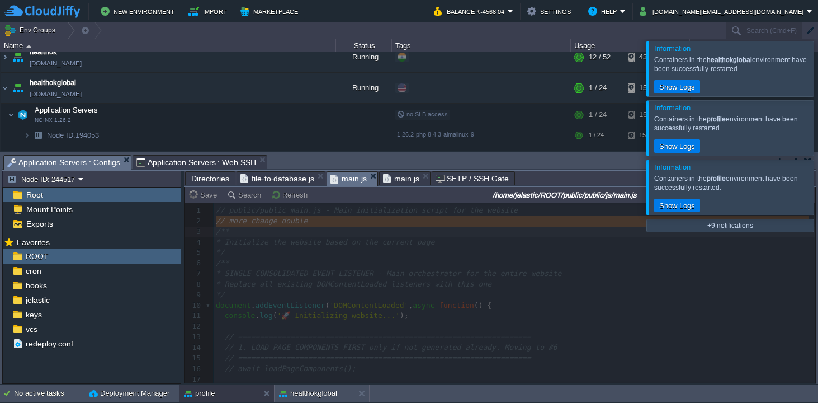
click at [404, 180] on span "main.js" at bounding box center [401, 178] width 36 height 13
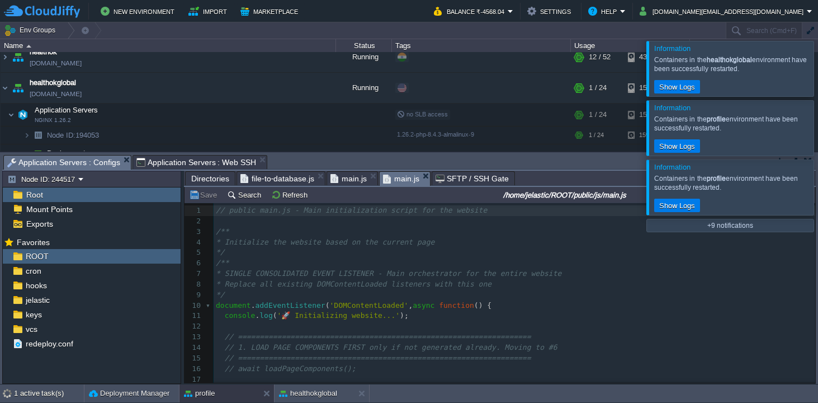
scroll to position [3, 0]
click at [253, 225] on pre "​" at bounding box center [515, 221] width 602 height 11
paste textarea "double"
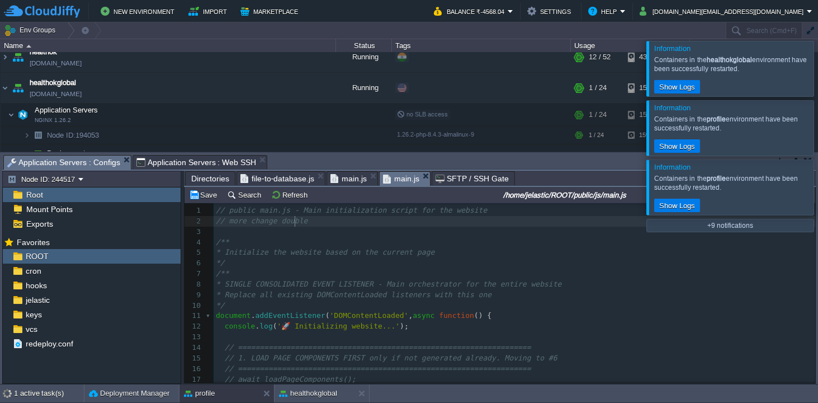
click at [295, 223] on div "xxxxxxxxxx 1 // public main.js - Main initialization script for the website 2 /…" at bounding box center [515, 347] width 602 height 285
type textarea "single"
click at [208, 196] on button "Save" at bounding box center [204, 195] width 31 height 10
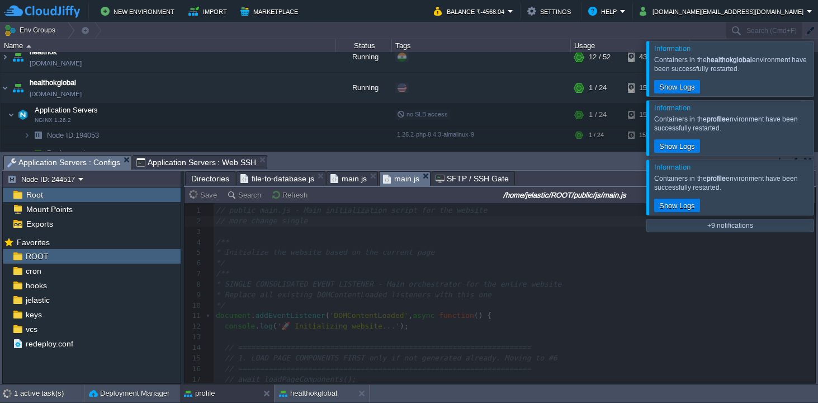
click at [213, 178] on span "Directories" at bounding box center [210, 178] width 38 height 13
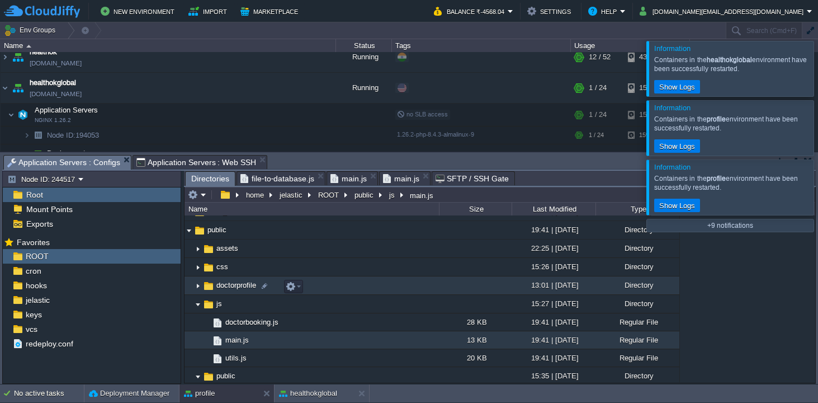
scroll to position [39, 0]
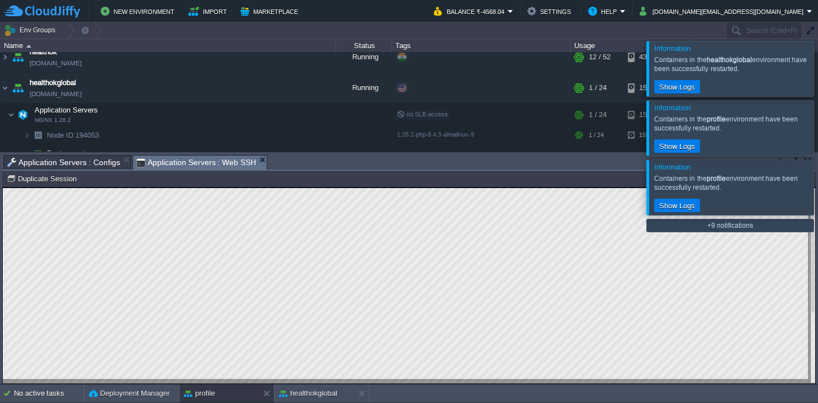
click at [204, 164] on span "Application Servers : Web SSH" at bounding box center [197, 163] width 120 height 14
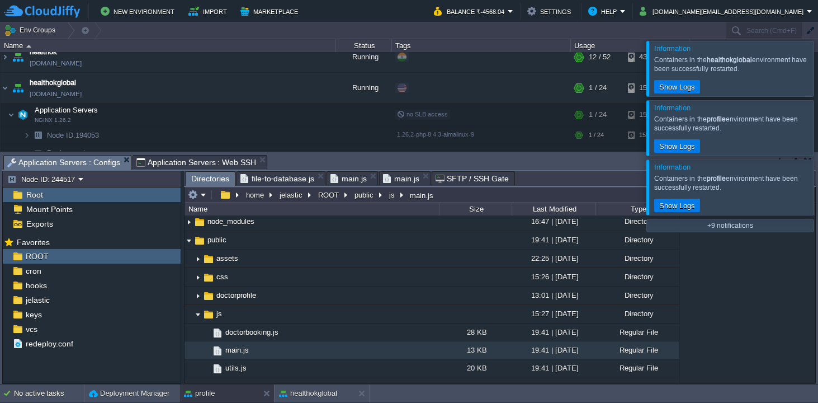
click at [71, 164] on span "Application Servers : Configs" at bounding box center [63, 163] width 113 height 14
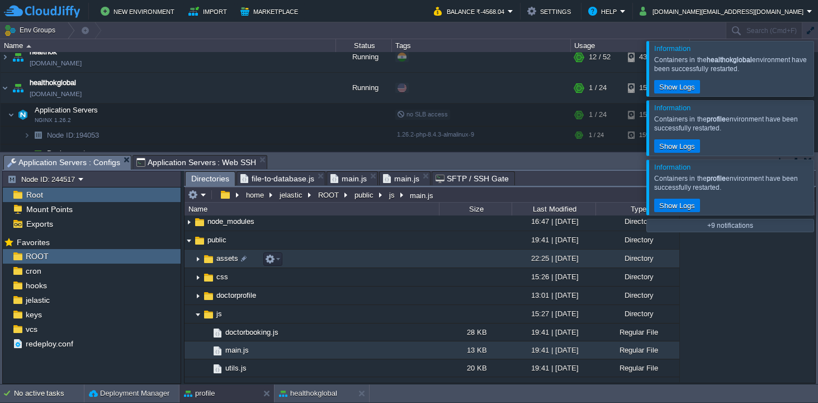
click at [213, 263] on img at bounding box center [209, 259] width 12 height 12
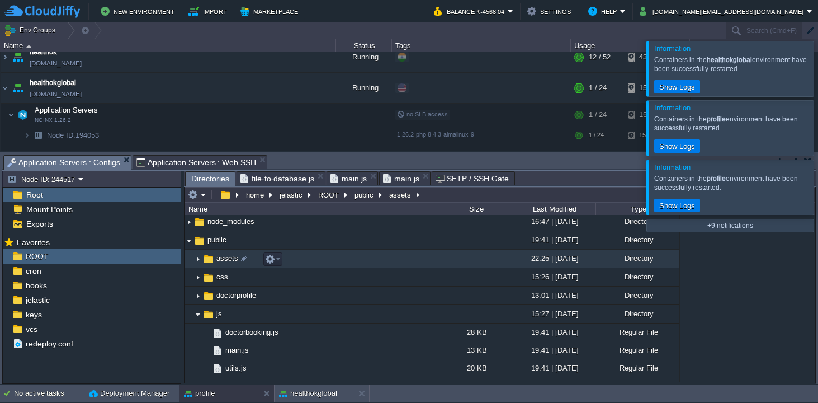
click at [213, 263] on img at bounding box center [209, 259] width 12 height 12
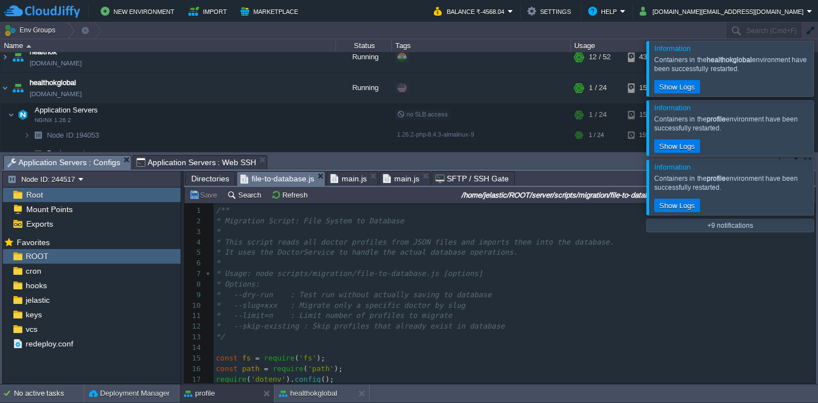
click at [294, 177] on span "file-to-database.js" at bounding box center [278, 179] width 74 height 14
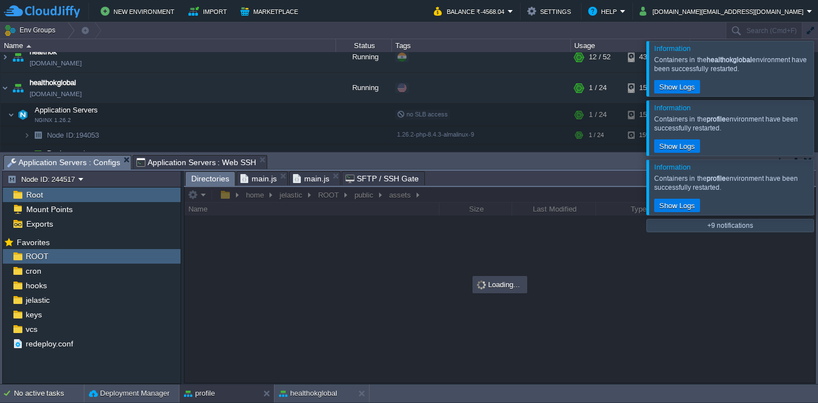
click at [259, 178] on span "main.js" at bounding box center [259, 178] width 36 height 13
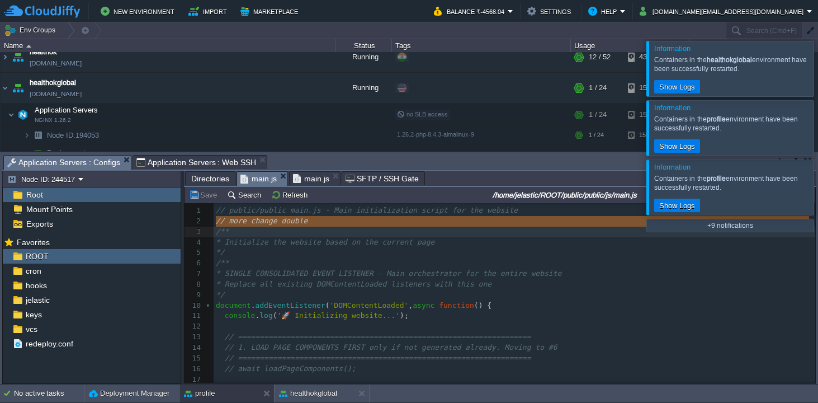
click at [213, 180] on span "Directories" at bounding box center [210, 178] width 38 height 13
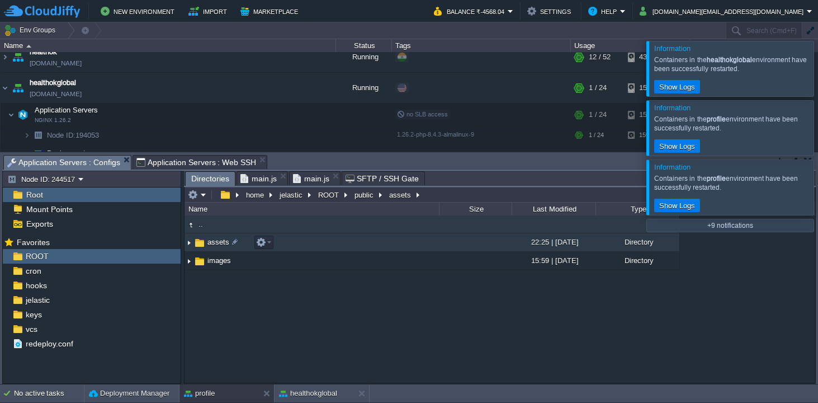
click at [189, 244] on img at bounding box center [189, 242] width 9 height 17
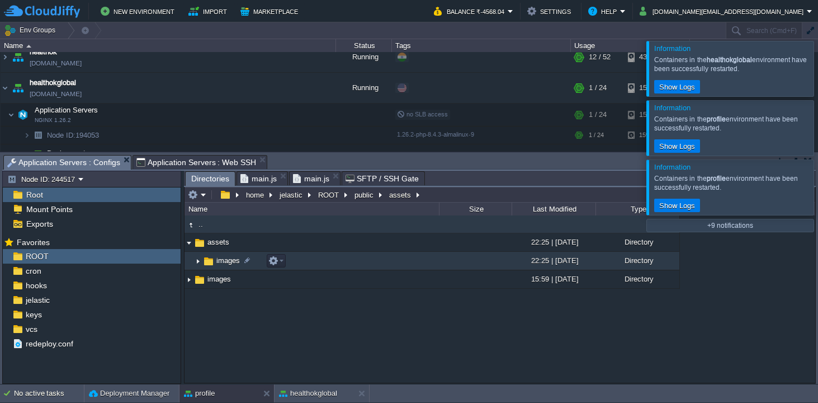
click at [200, 262] on img at bounding box center [198, 260] width 9 height 17
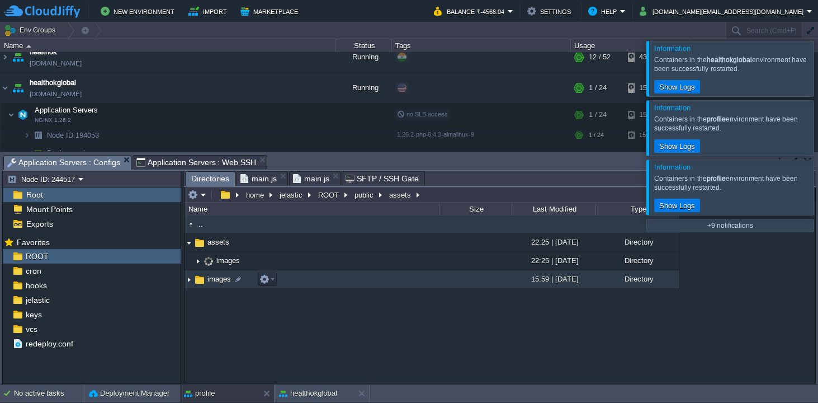
click at [190, 282] on img at bounding box center [189, 279] width 9 height 17
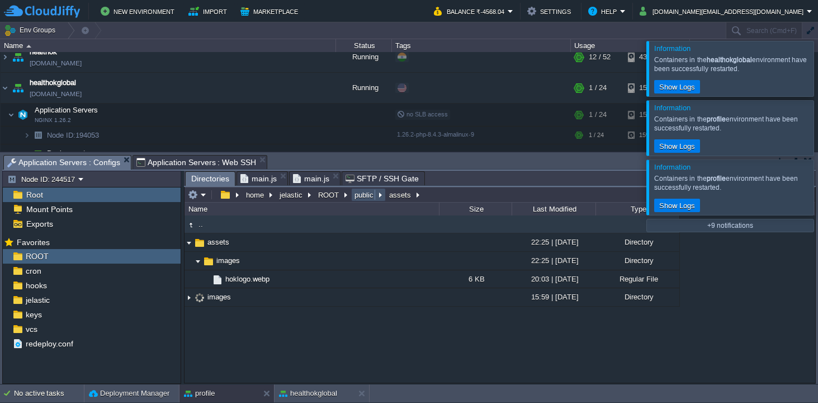
click at [356, 196] on button "public" at bounding box center [364, 195] width 23 height 10
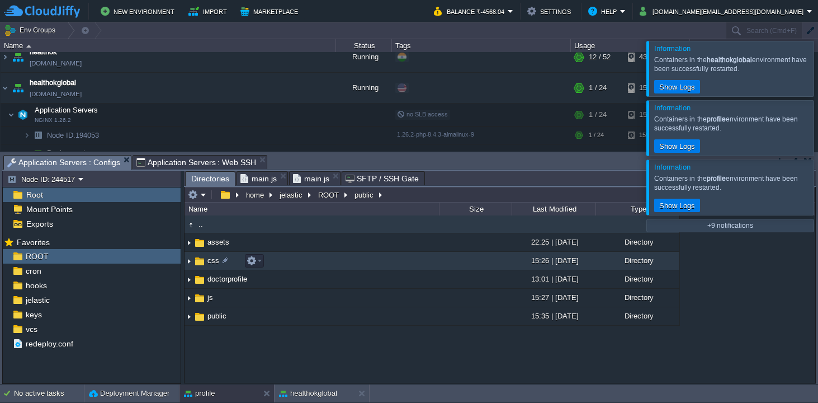
click at [200, 262] on img at bounding box center [200, 261] width 12 height 12
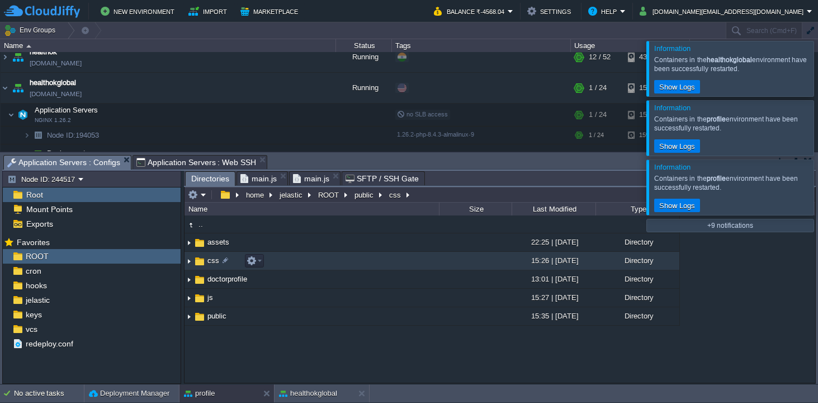
click at [200, 262] on img at bounding box center [200, 261] width 12 height 12
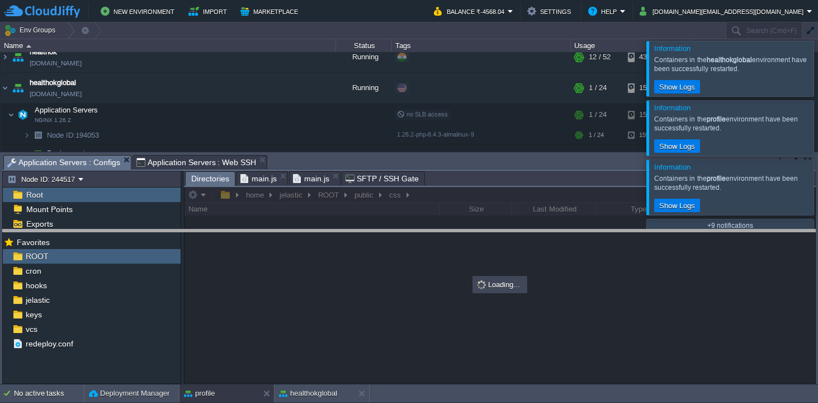
drag, startPoint x: 291, startPoint y: 161, endPoint x: 299, endPoint y: 236, distance: 74.8
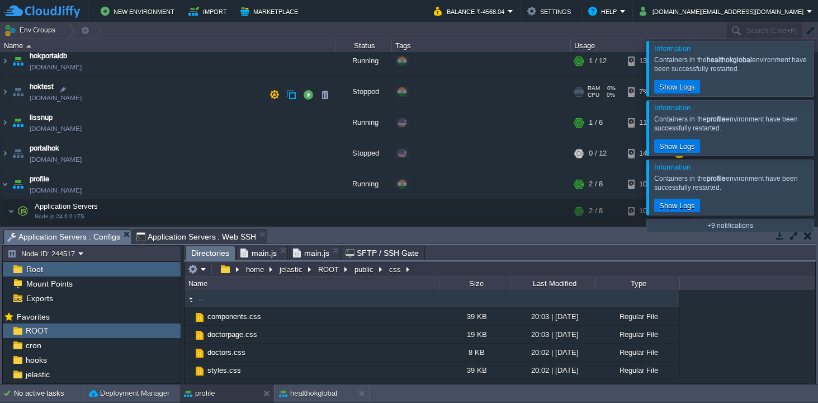
scroll to position [416, 0]
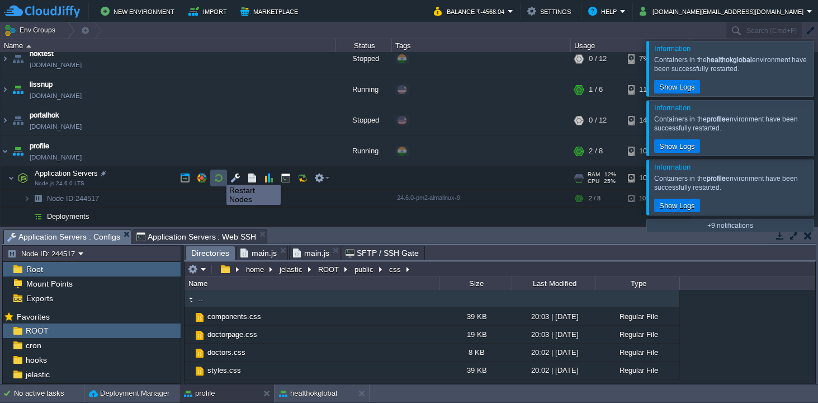
click at [218, 175] on button "button" at bounding box center [219, 178] width 10 height 10
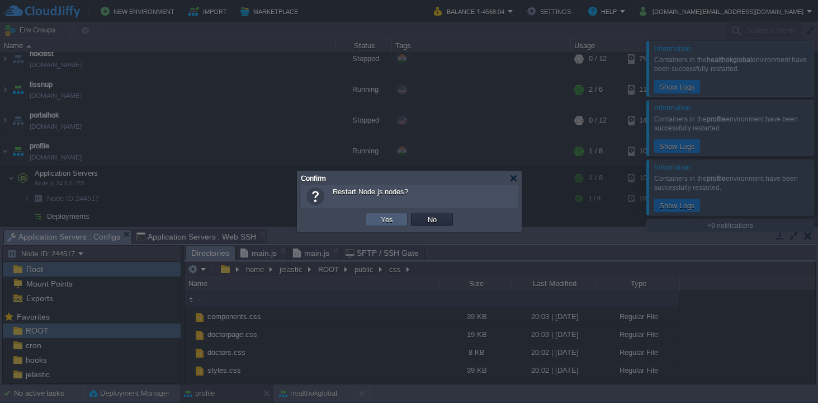
click at [385, 219] on button "Yes" at bounding box center [387, 219] width 19 height 10
